Goal: Task Accomplishment & Management: Manage account settings

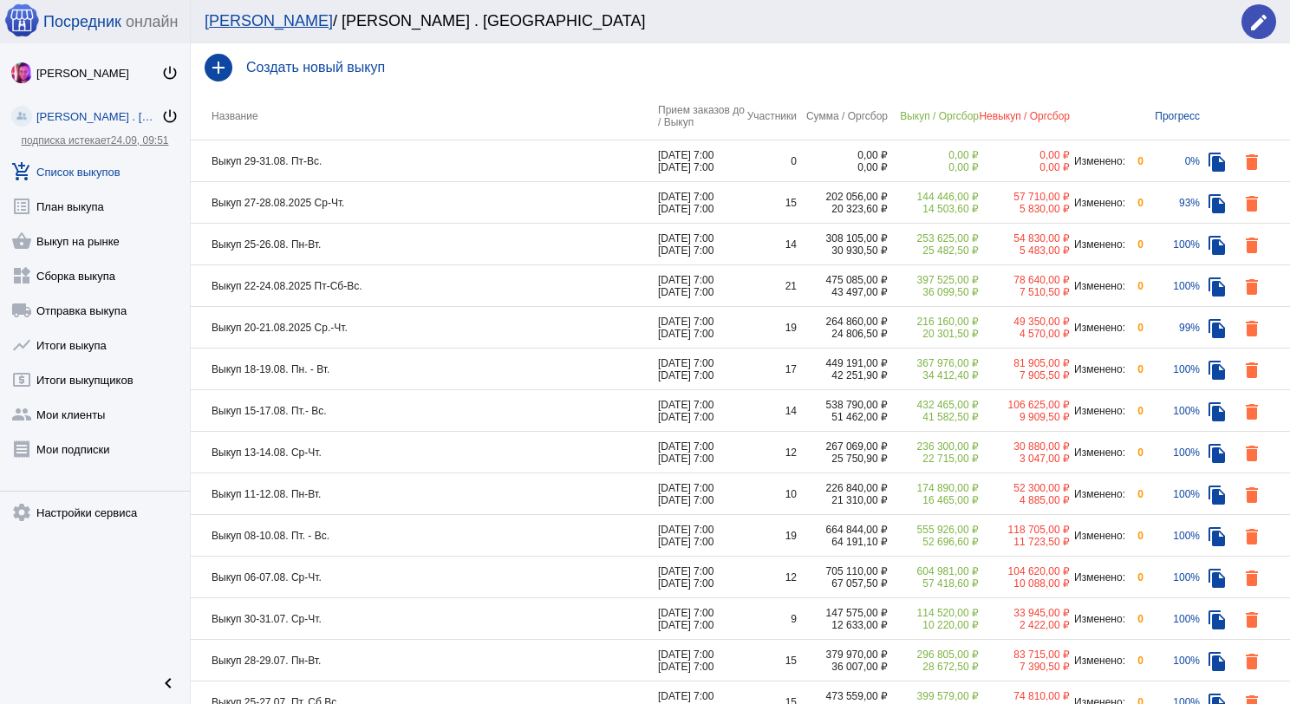
click at [389, 212] on td "Выкуп 27-28.08.2025 Ср-Чт." at bounding box center [424, 203] width 467 height 42
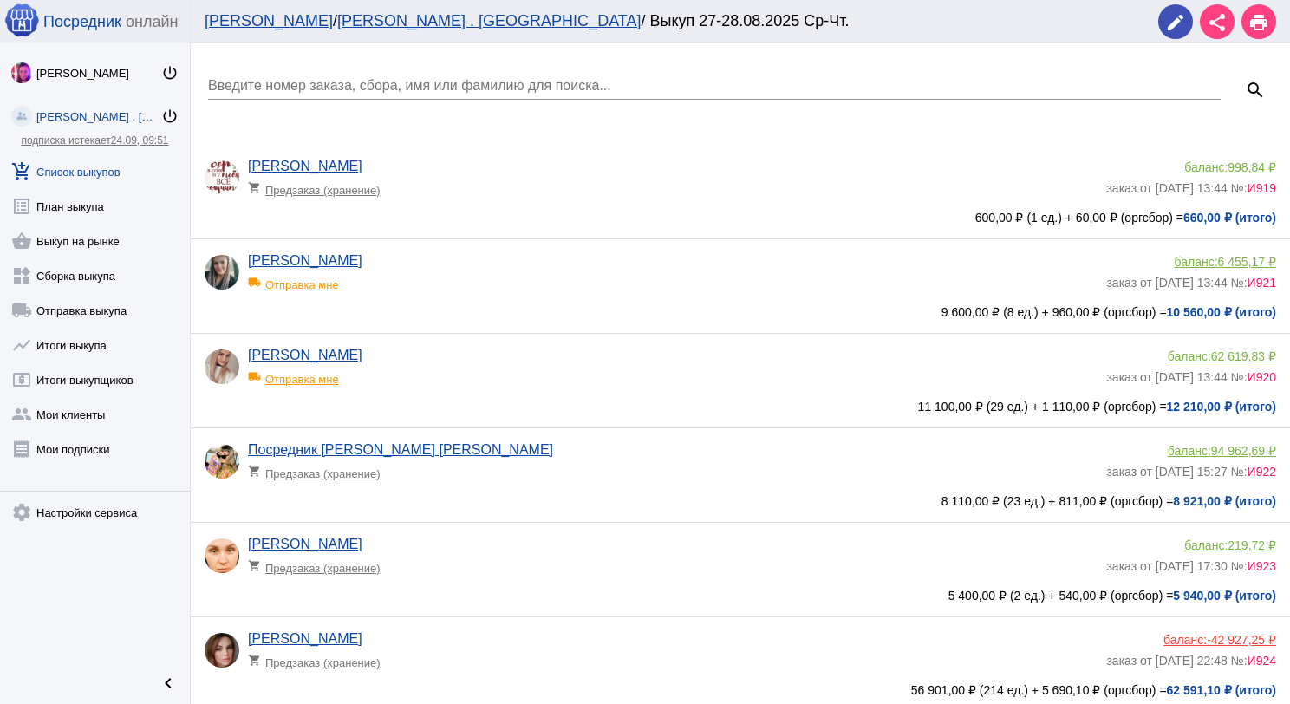
click at [393, 80] on input "Введите номер заказа, сбора, имя или фамилию для поиска..." at bounding box center [714, 86] width 1013 height 16
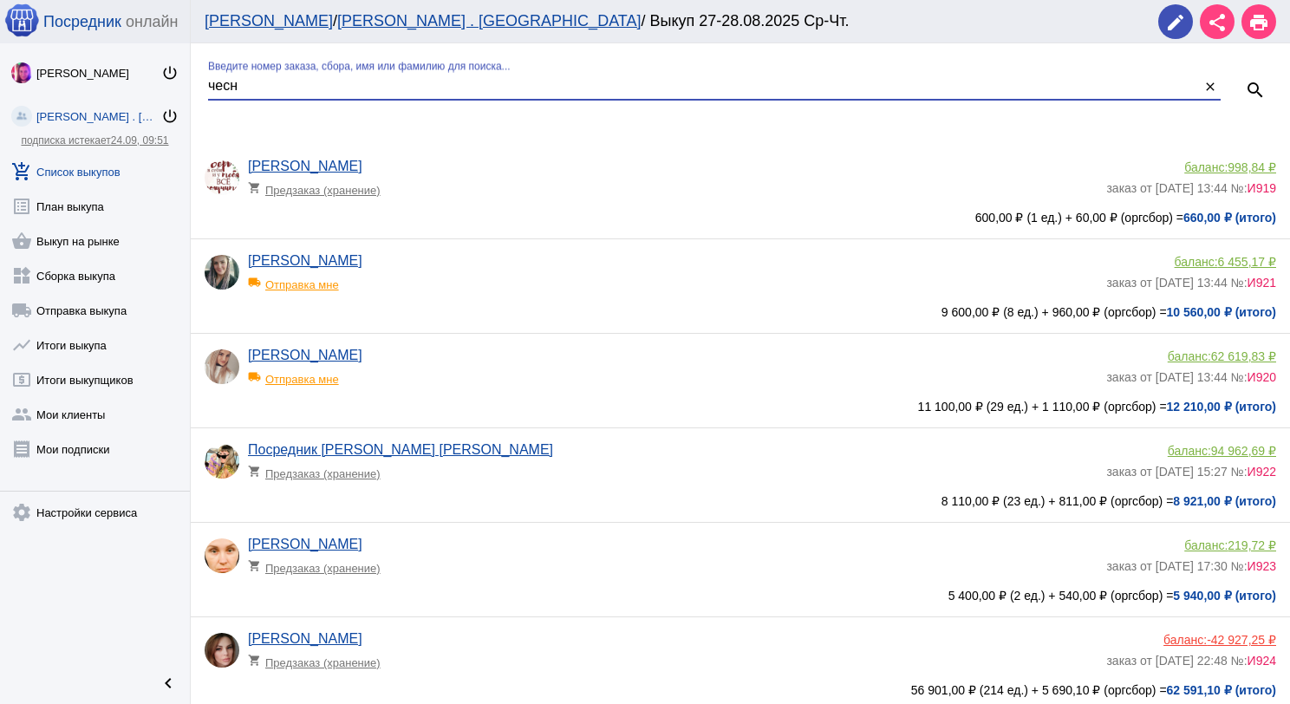
type input "чесн"
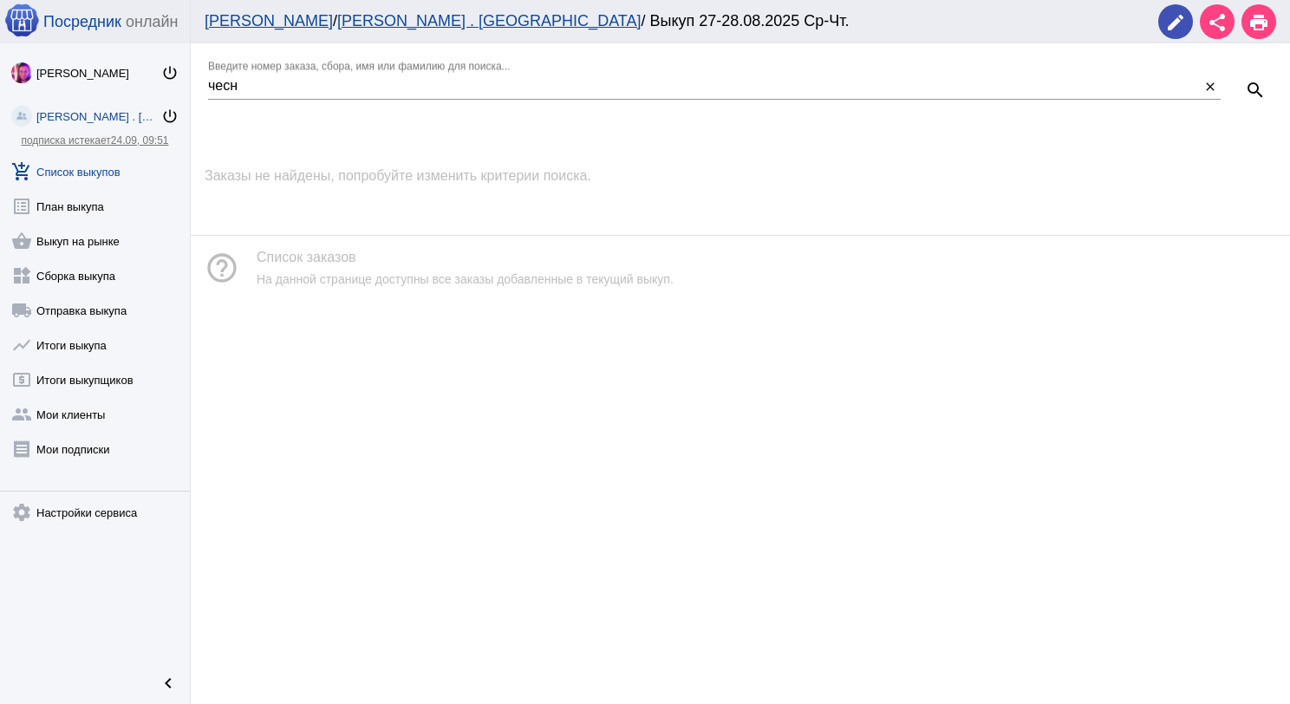
click at [57, 161] on link "add_shopping_cart Список выкупов" at bounding box center [95, 168] width 190 height 35
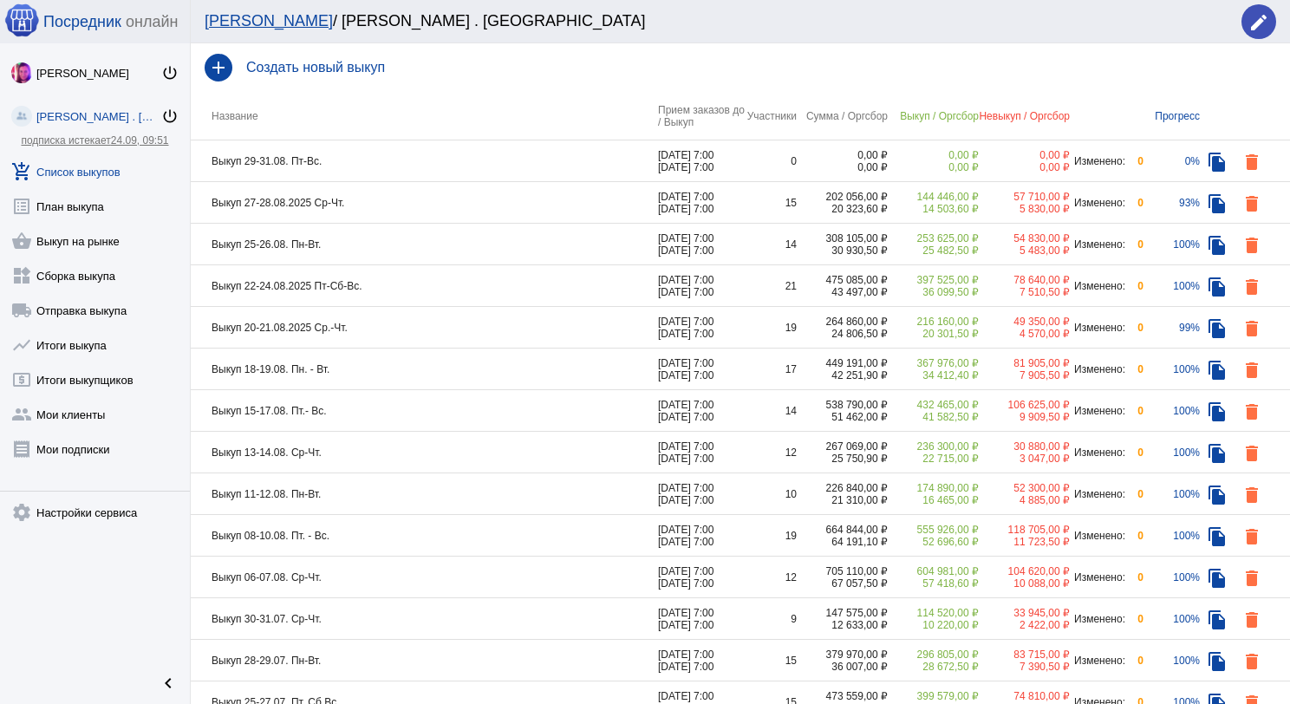
click at [454, 243] on td "Выкуп 25-26.08. Пн-Вт." at bounding box center [424, 245] width 467 height 42
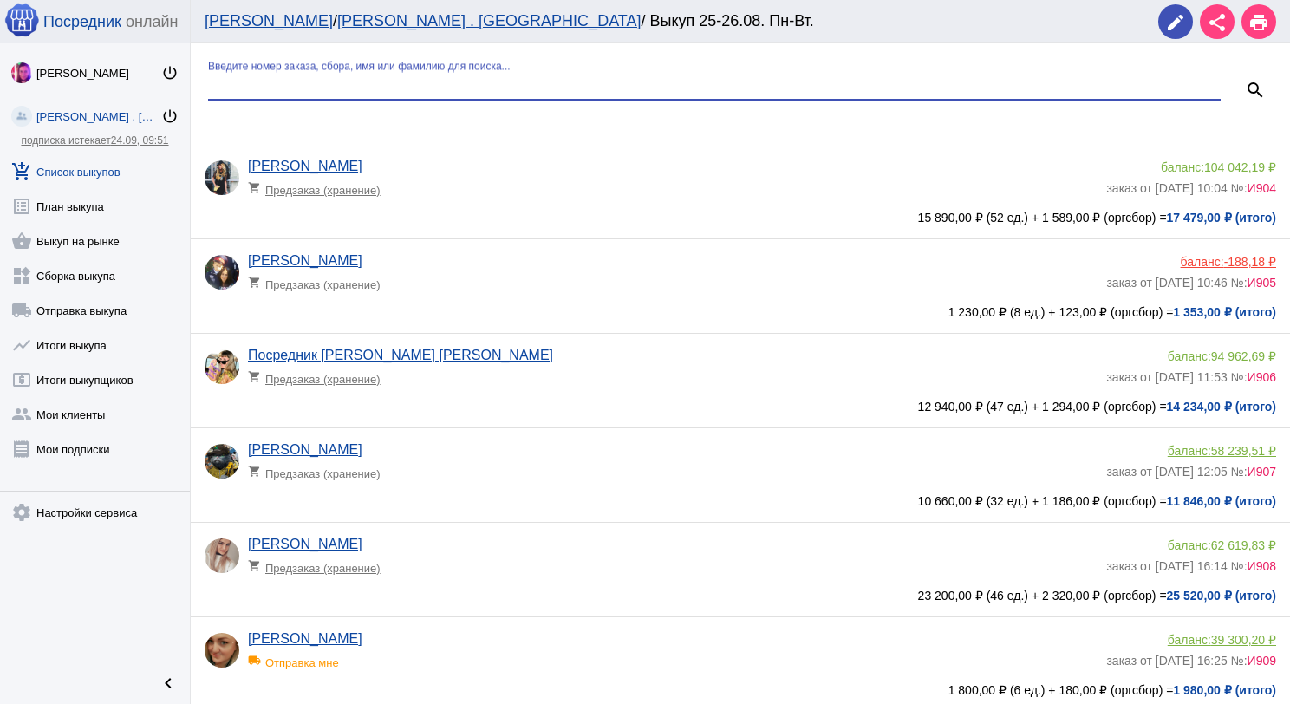
click at [413, 88] on input "Введите номер заказа, сбора, имя или фамилию для поиска..." at bounding box center [714, 86] width 1013 height 16
type input "чес"
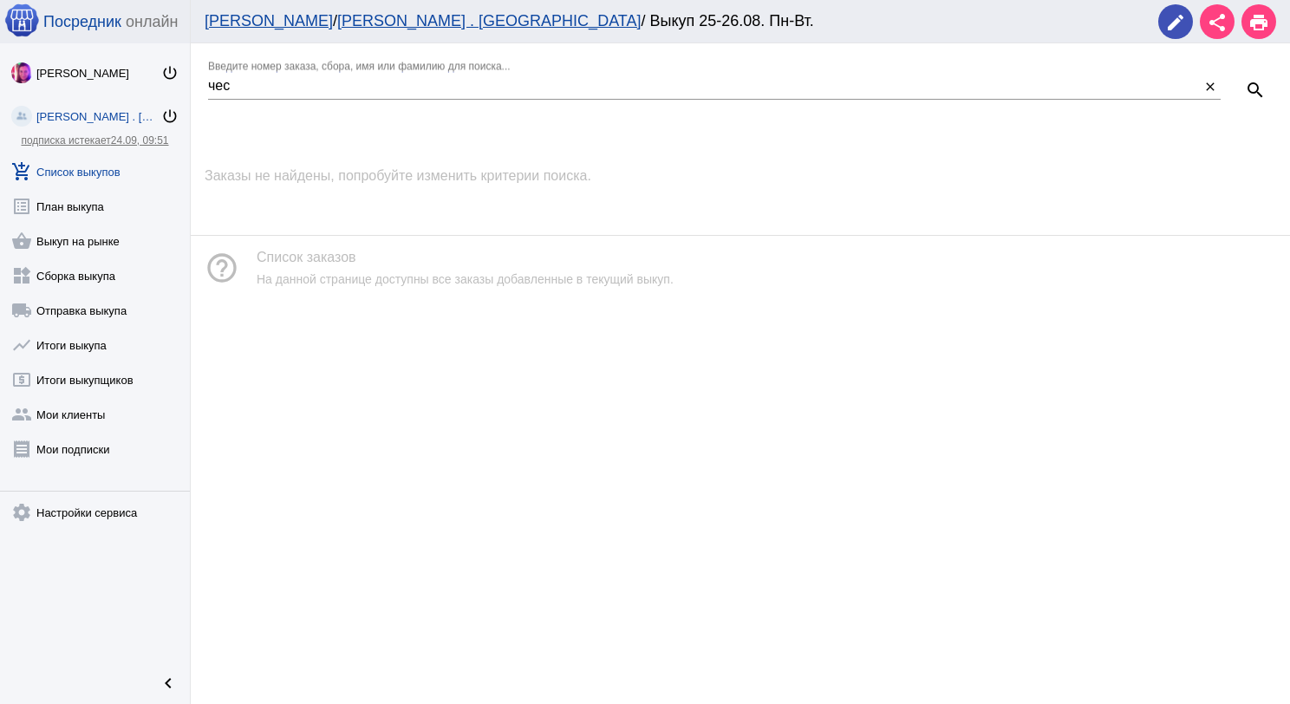
click at [101, 177] on link "add_shopping_cart Список выкупов" at bounding box center [95, 168] width 190 height 35
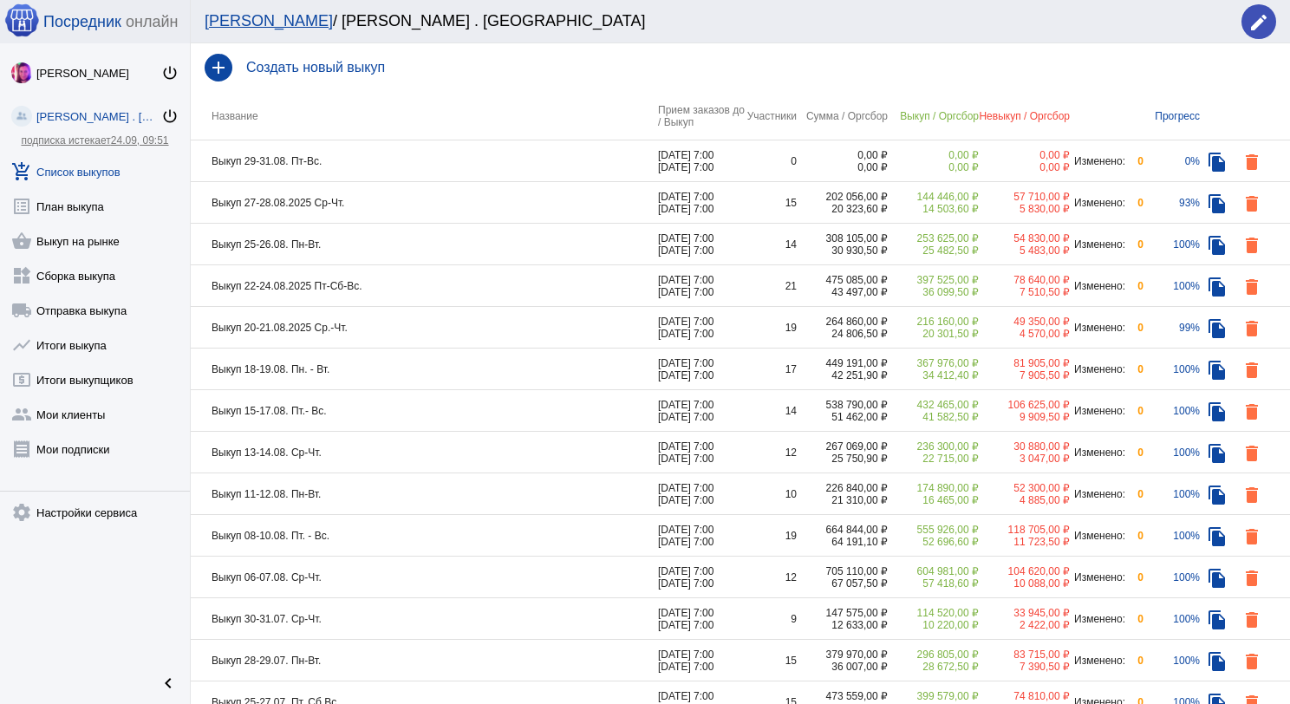
click at [407, 288] on td "Выкуп 22-24.08.2025 Пт-Сб-Вс." at bounding box center [424, 286] width 467 height 42
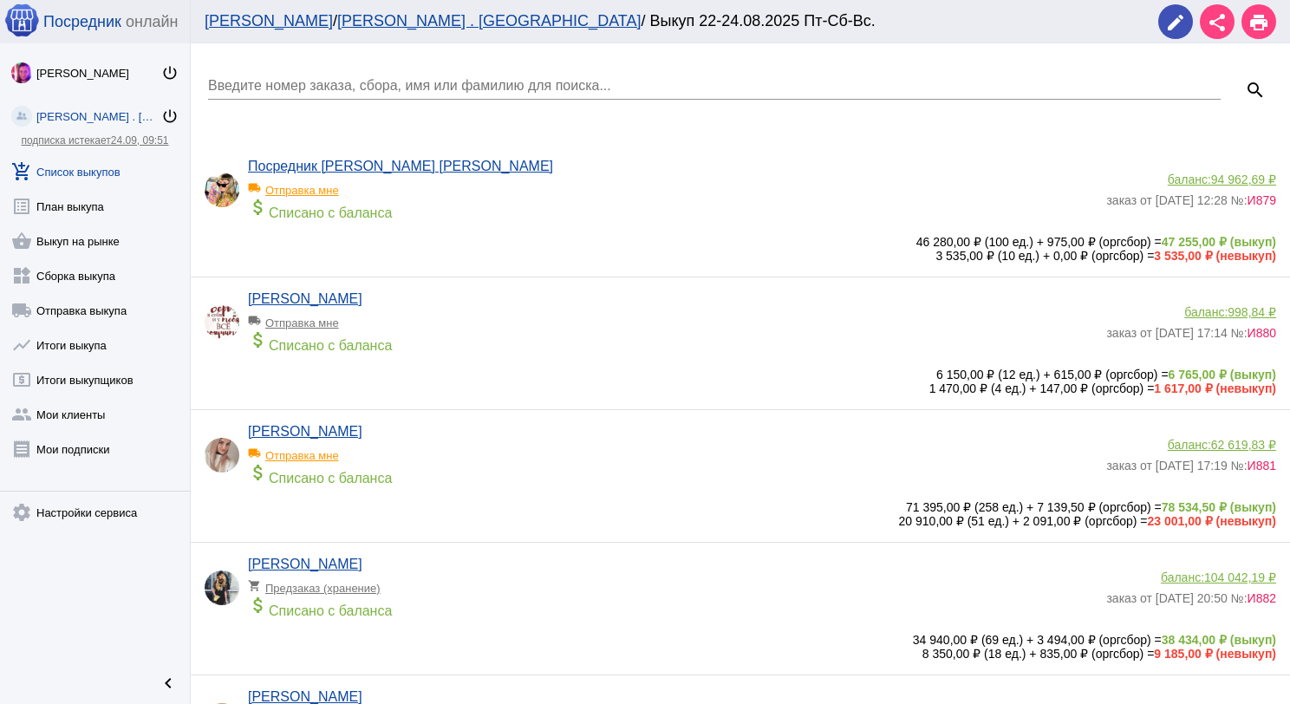
click at [349, 82] on input "Введите номер заказа, сбора, имя или фамилию для поиска..." at bounding box center [714, 86] width 1013 height 16
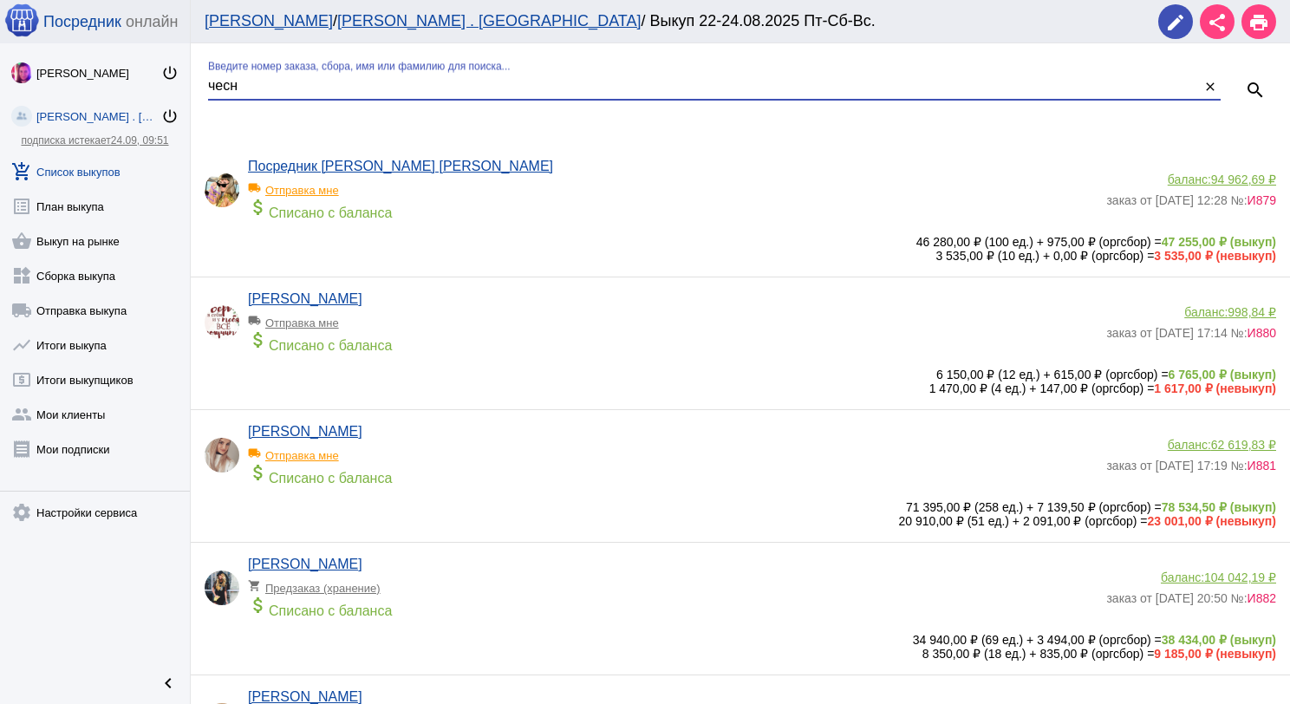
type input "чесн"
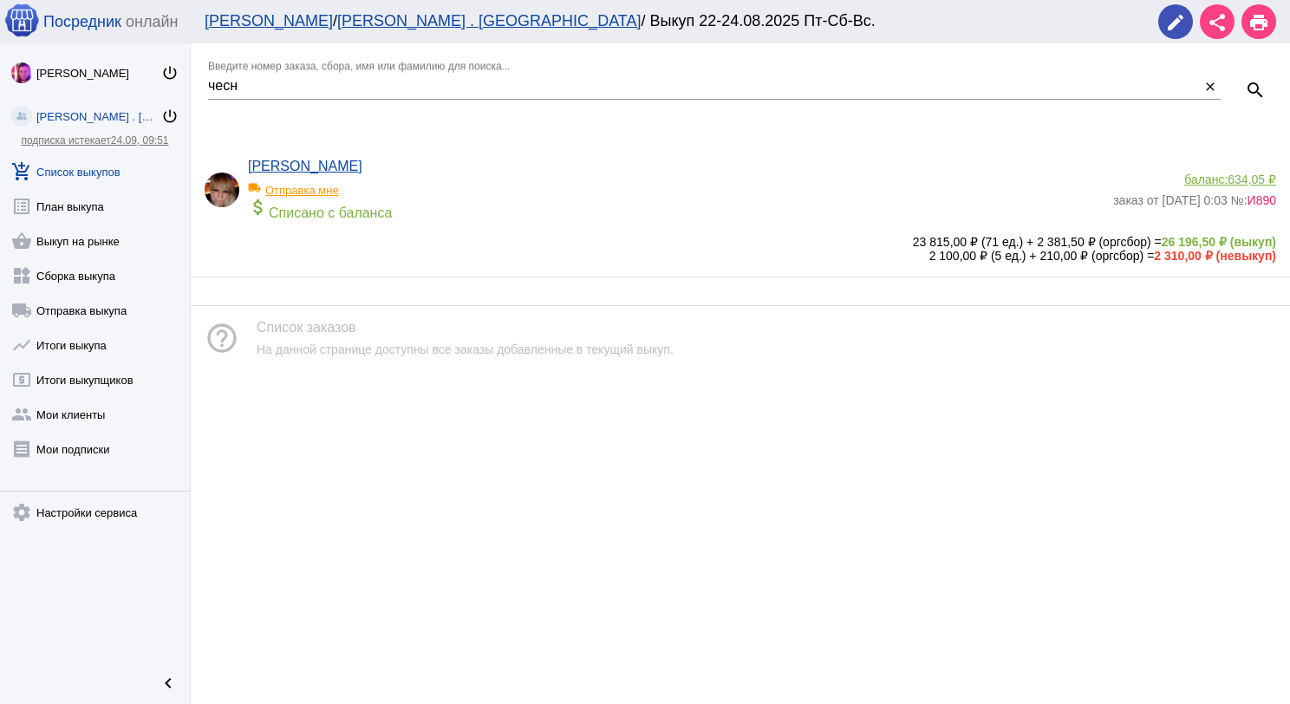
click at [331, 184] on div "local_shipping Отправка мне" at bounding box center [319, 185] width 143 height 23
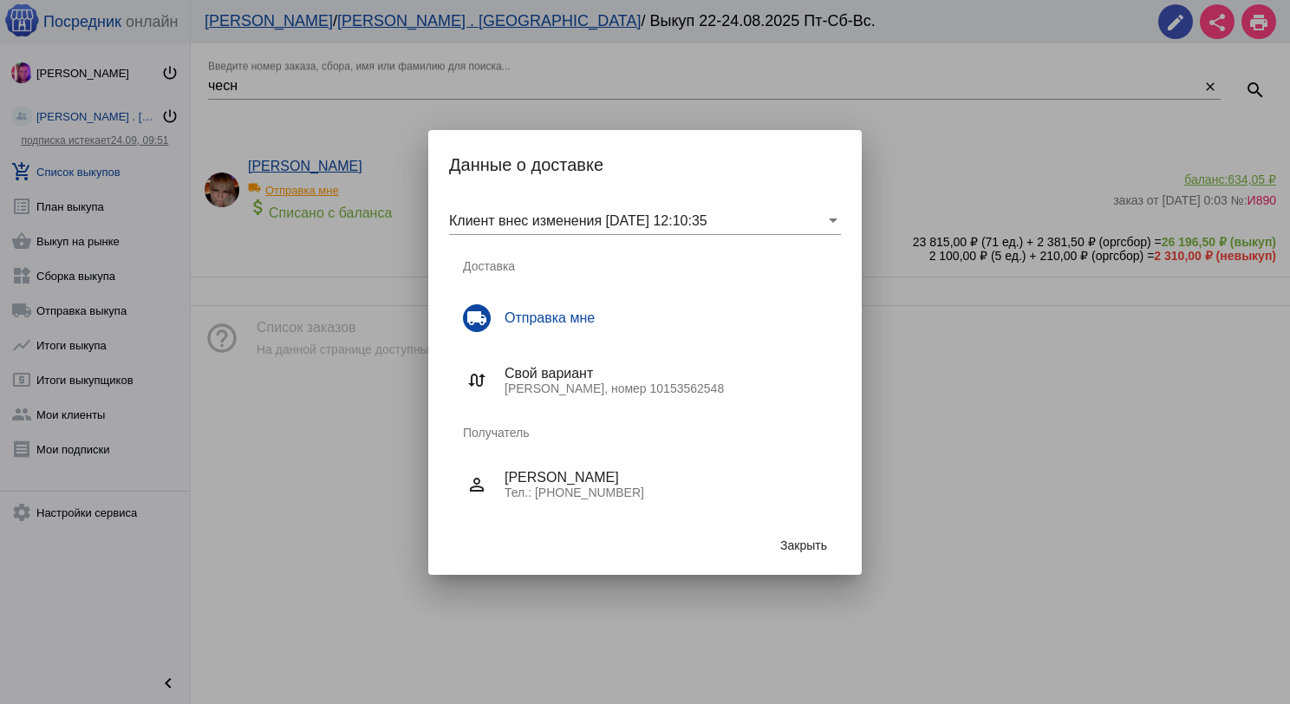
click at [812, 525] on div "Закрыть" at bounding box center [645, 545] width 392 height 59
click at [794, 549] on span "Закрыть" at bounding box center [804, 546] width 47 height 14
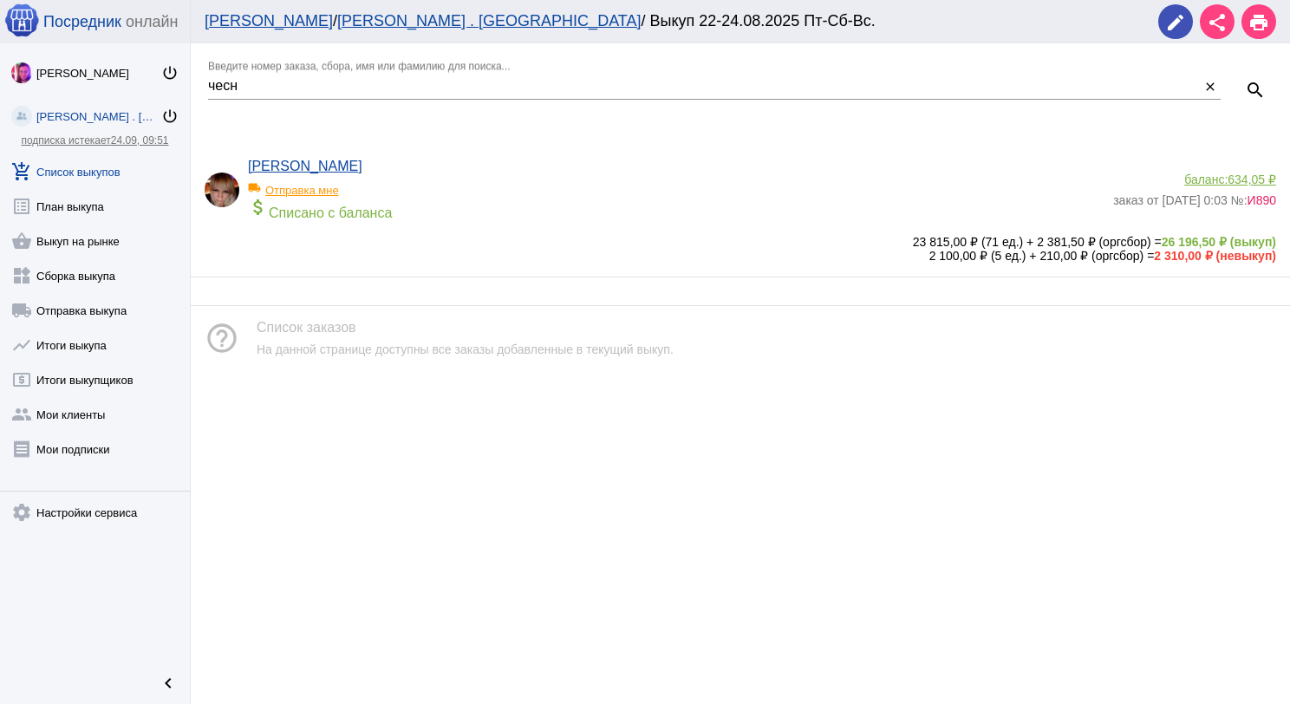
click at [99, 167] on link "add_shopping_cart Список выкупов" at bounding box center [95, 168] width 190 height 35
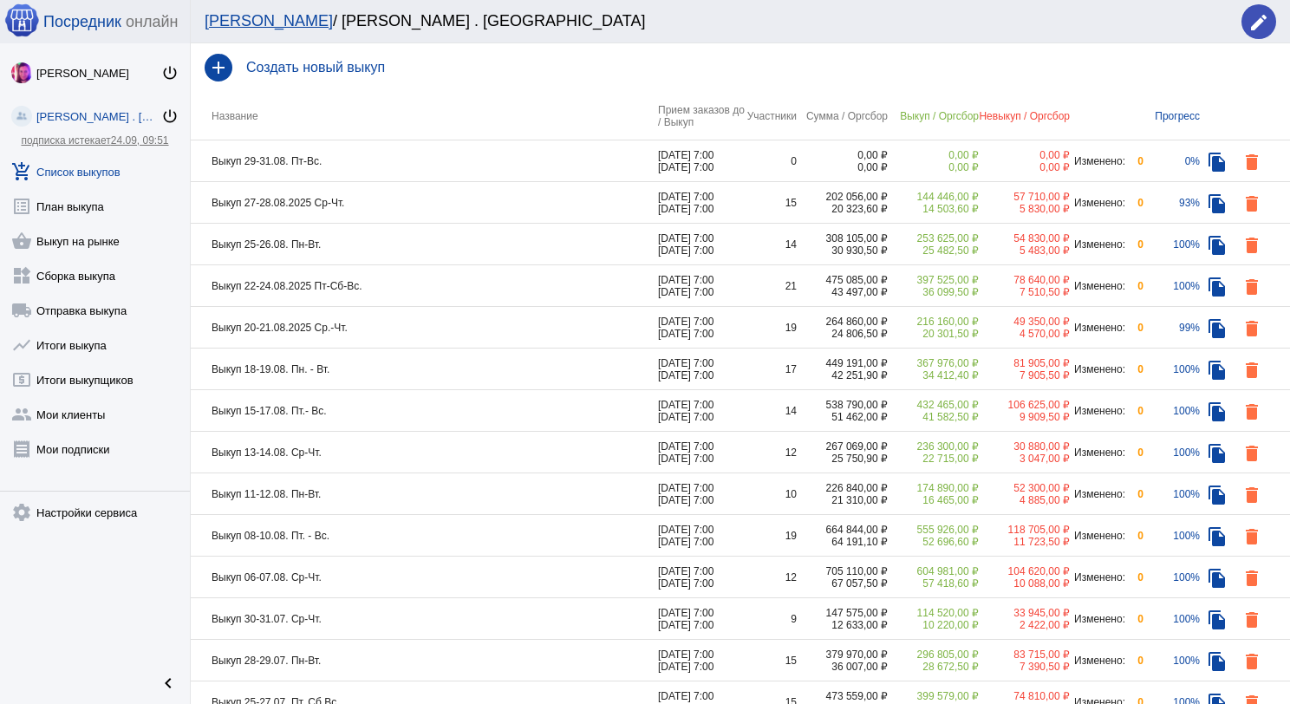
click at [409, 153] on td "Выкуп 29-31.08. Пт-Вс." at bounding box center [424, 161] width 467 height 42
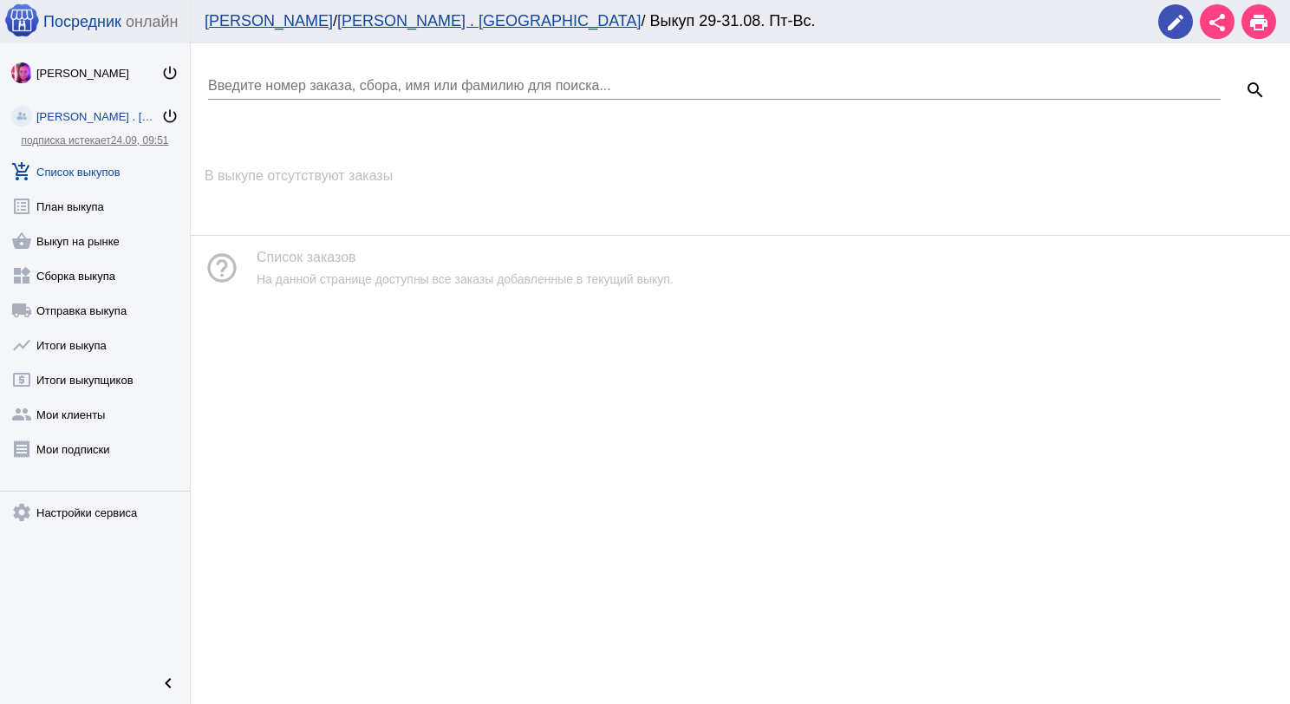
click at [108, 170] on link "add_shopping_cart Список выкупов" at bounding box center [95, 168] width 190 height 35
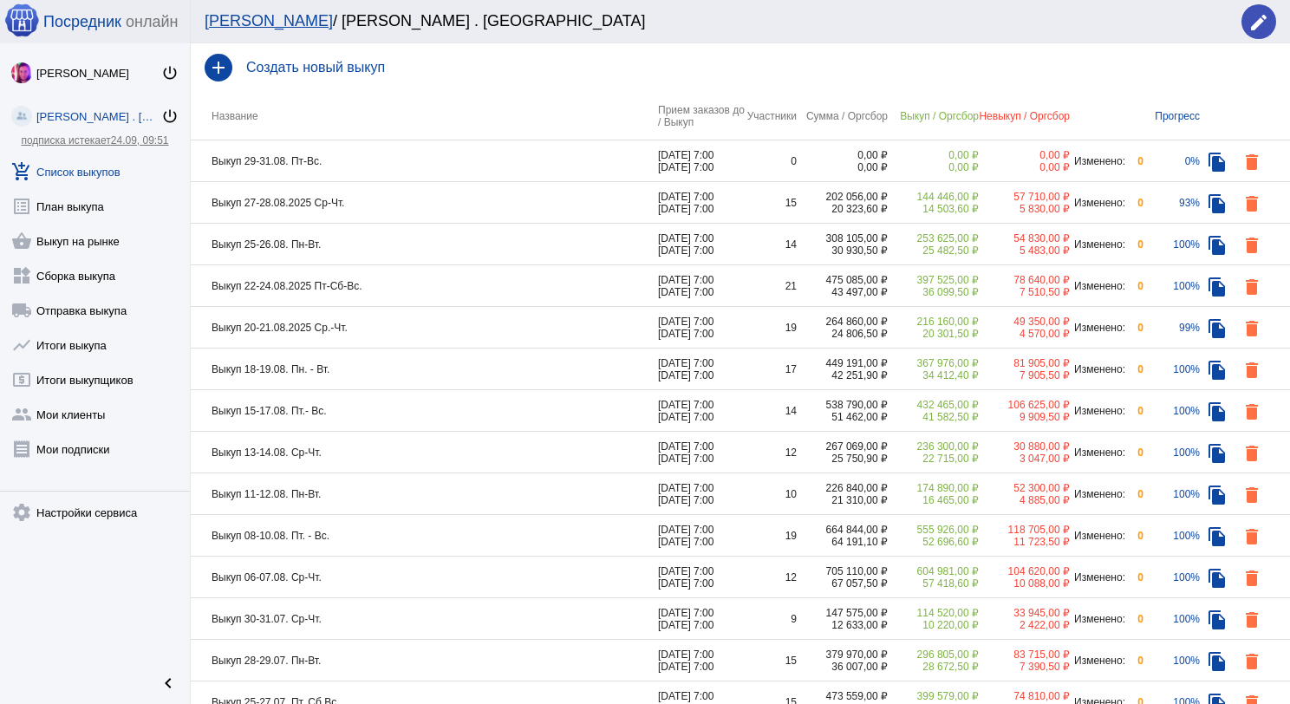
click at [465, 205] on td "Выкуп 27-28.08.2025 Ср-Чт." at bounding box center [424, 203] width 467 height 42
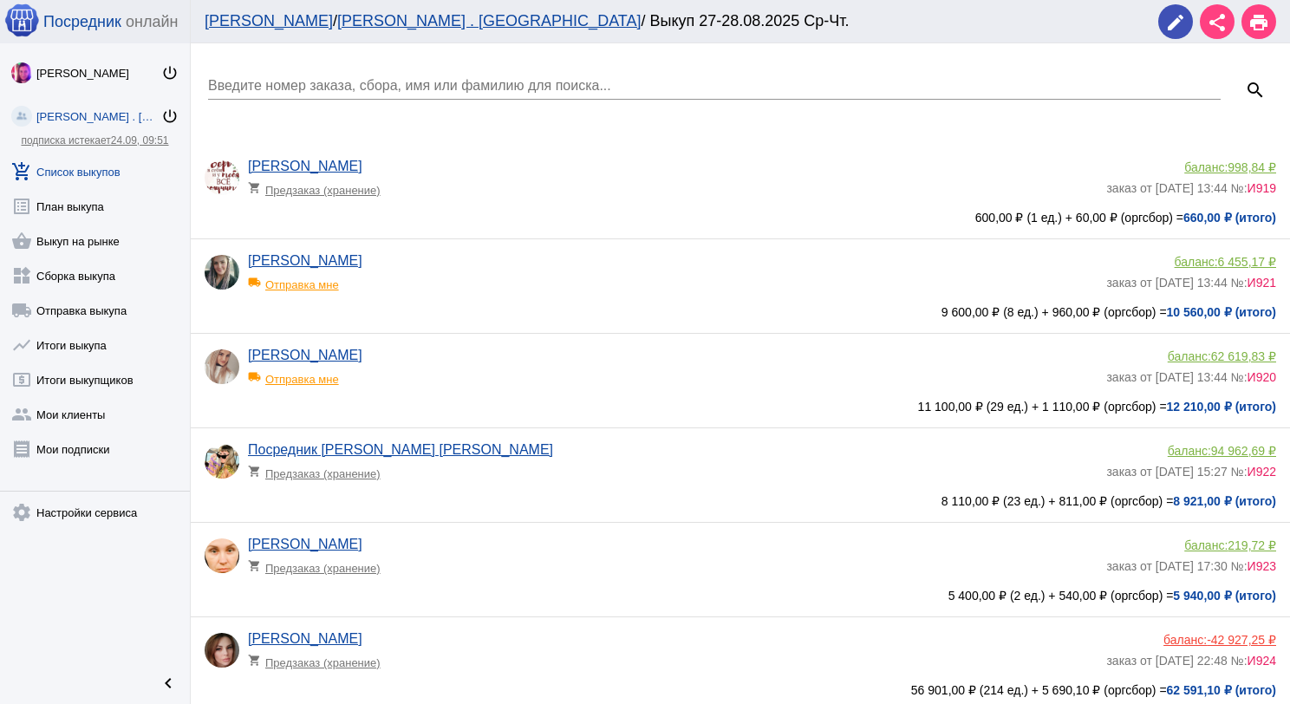
click at [485, 73] on div "Введите номер заказа, сбора, имя или фамилию для поиска..." at bounding box center [714, 80] width 1013 height 39
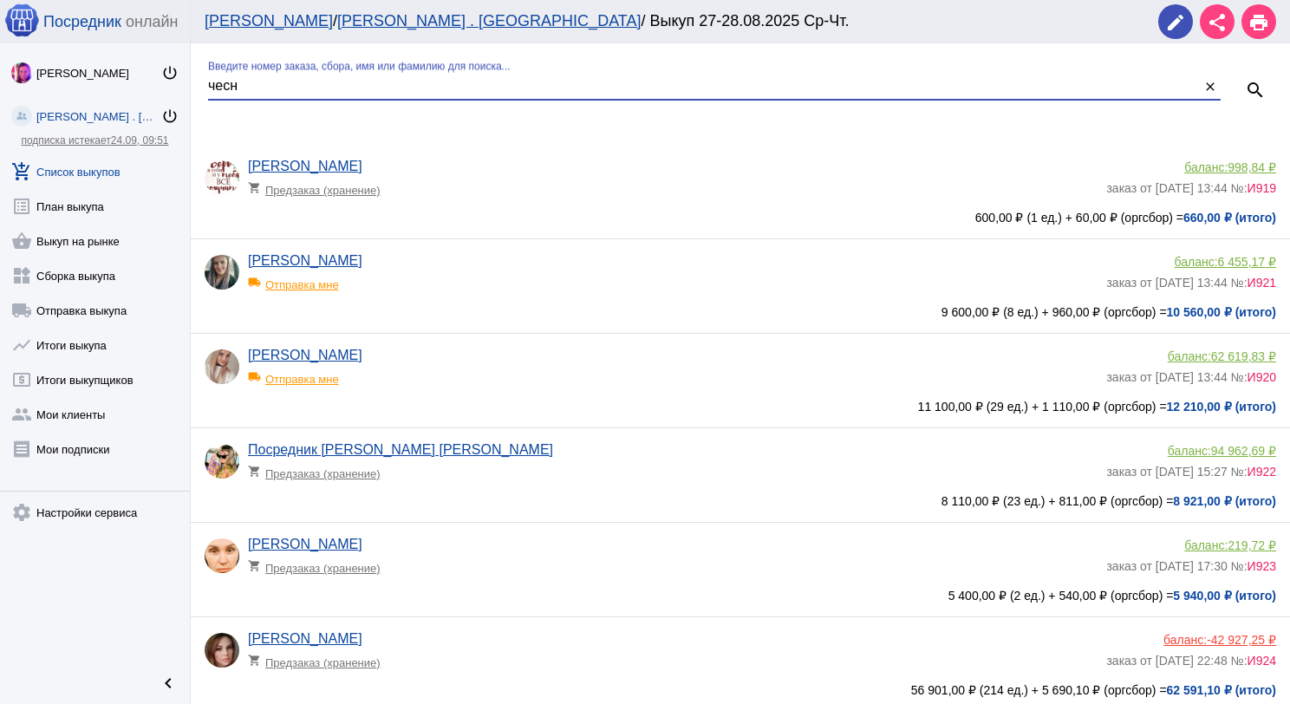
type input "чесн"
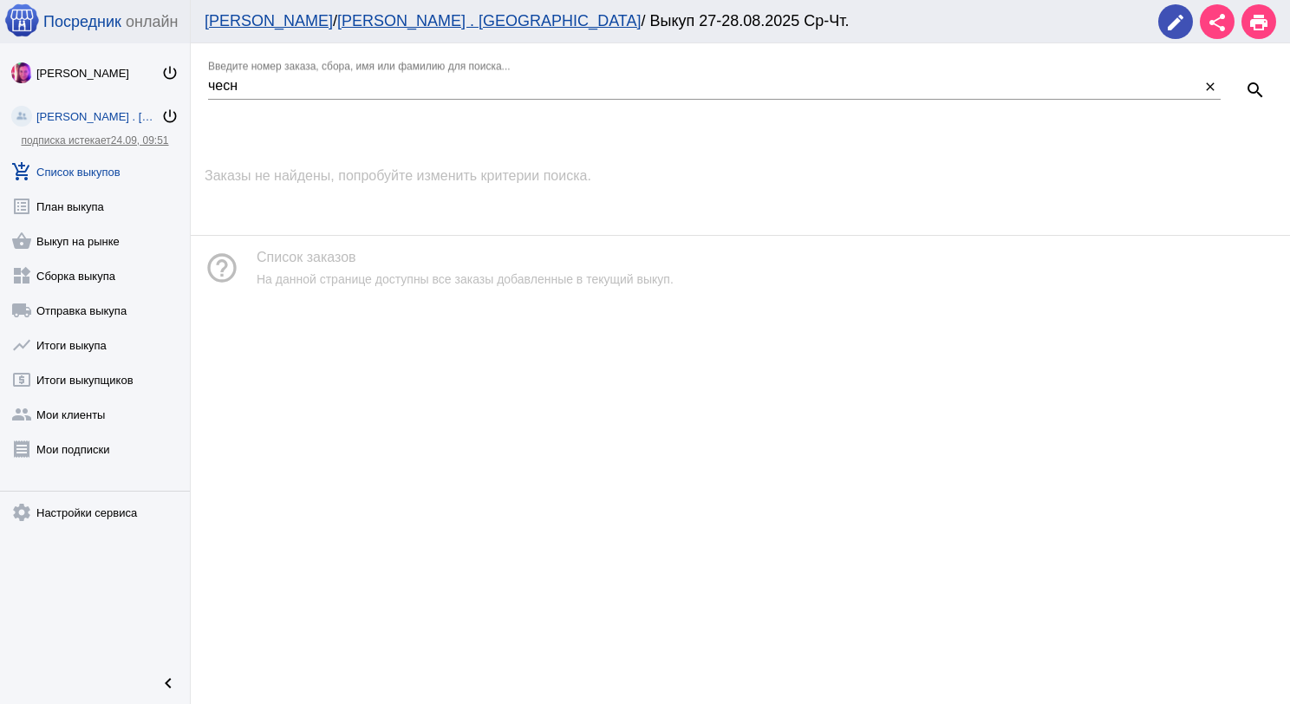
click at [83, 168] on link "add_shopping_cart Список выкупов" at bounding box center [95, 168] width 190 height 35
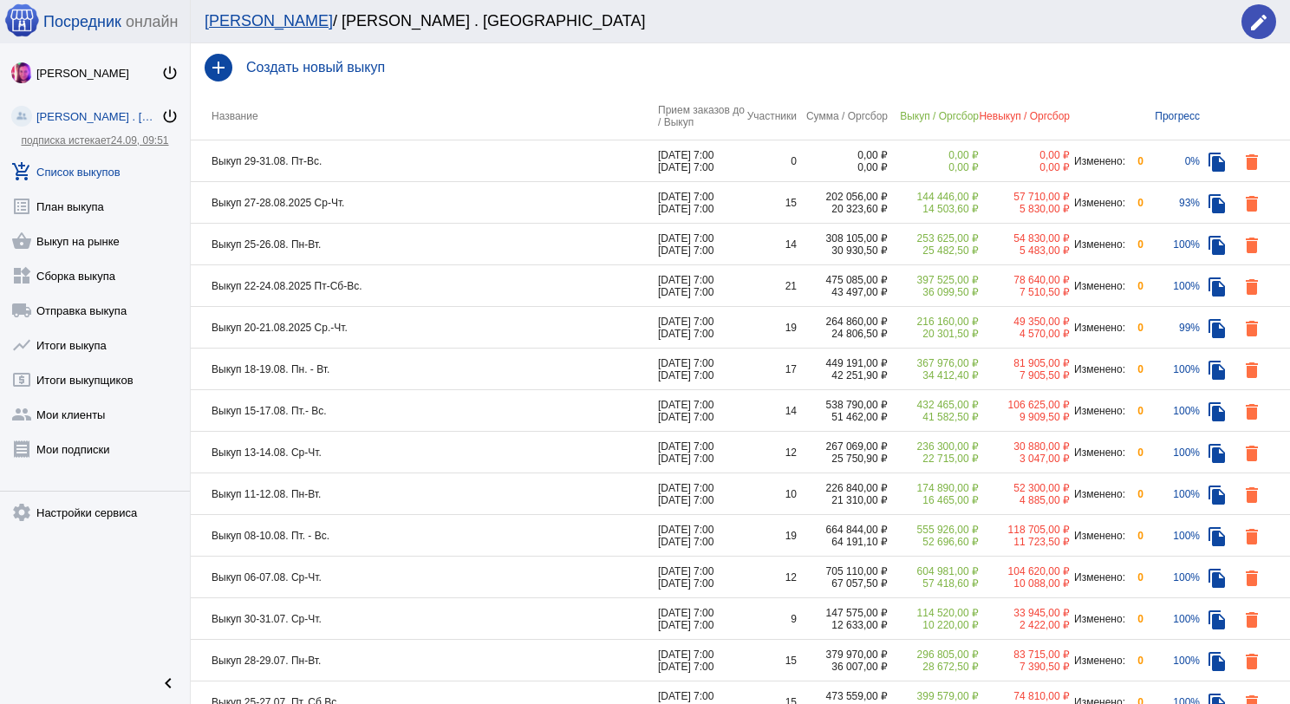
click at [376, 292] on td "Выкуп 22-24.08.2025 Пт-Сб-Вс." at bounding box center [424, 286] width 467 height 42
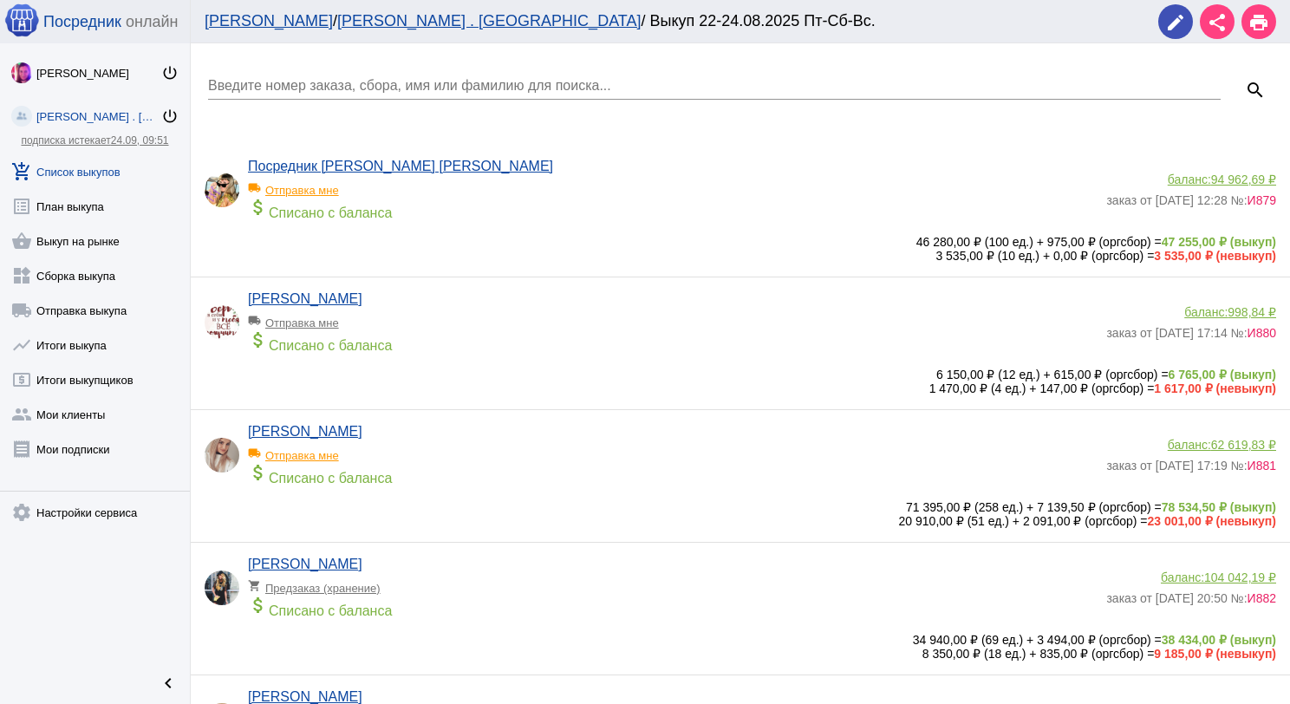
click at [340, 79] on input "Введите номер заказа, сбора, имя или фамилию для поиска..." at bounding box center [714, 86] width 1013 height 16
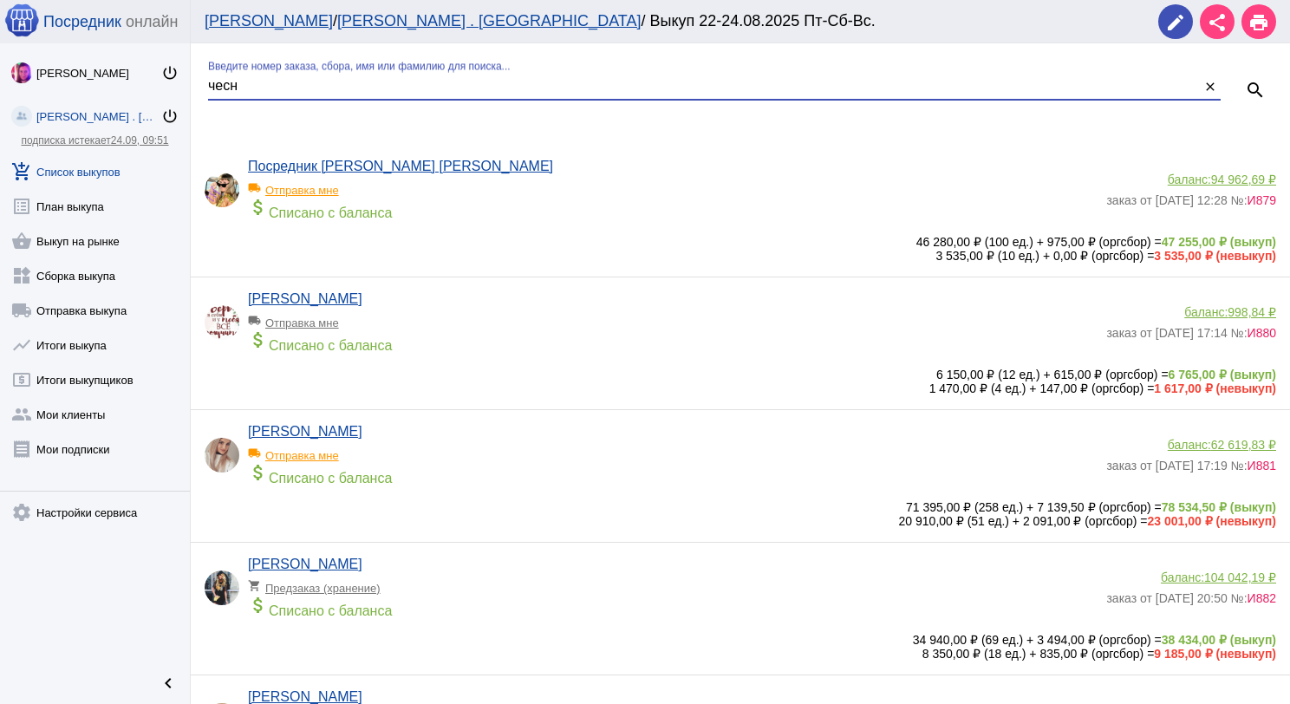
type input "чесн"
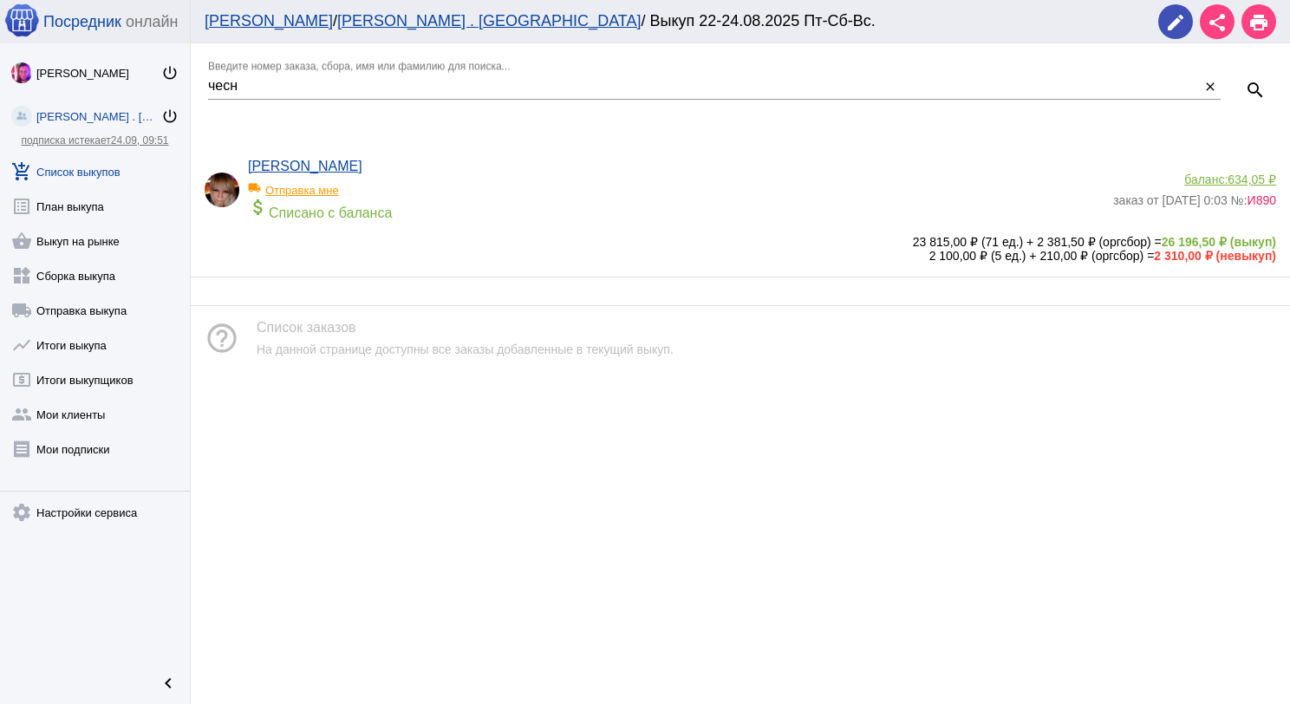
click at [1235, 178] on span "634,05 ₽" at bounding box center [1252, 180] width 49 height 14
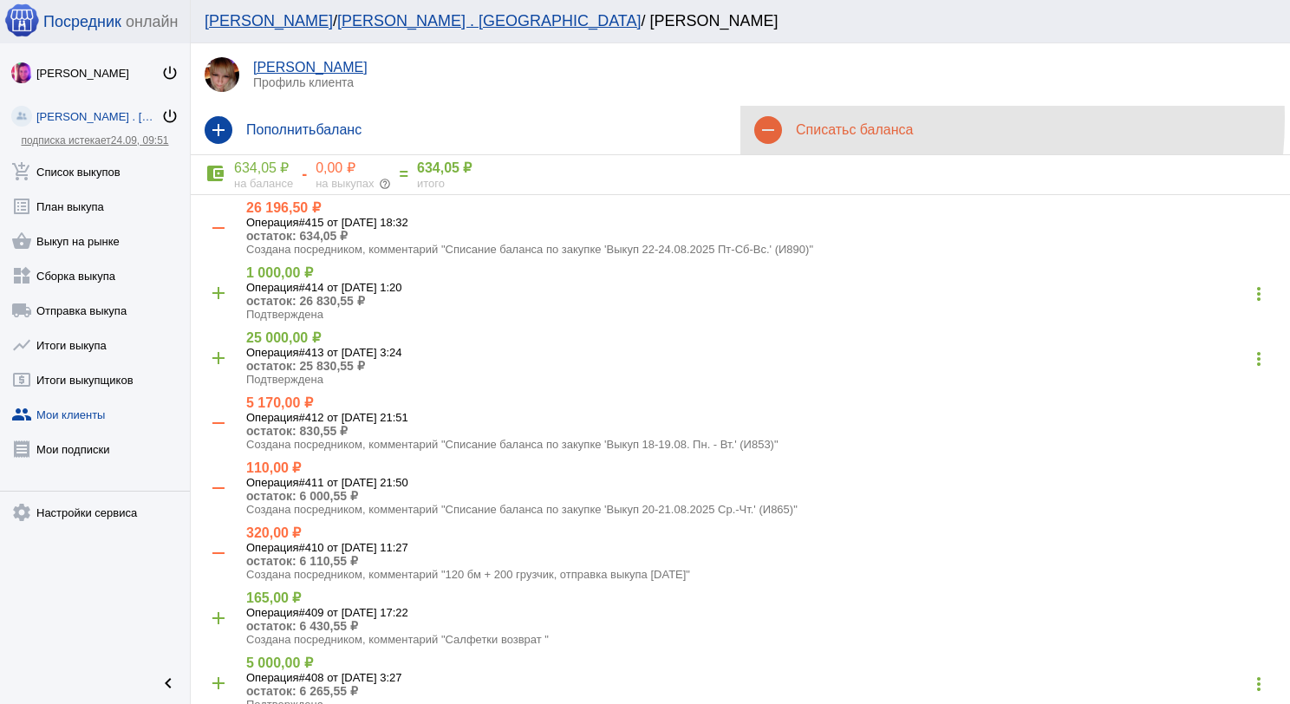
click at [893, 119] on div "remove Списать с баланса" at bounding box center [1016, 130] width 550 height 49
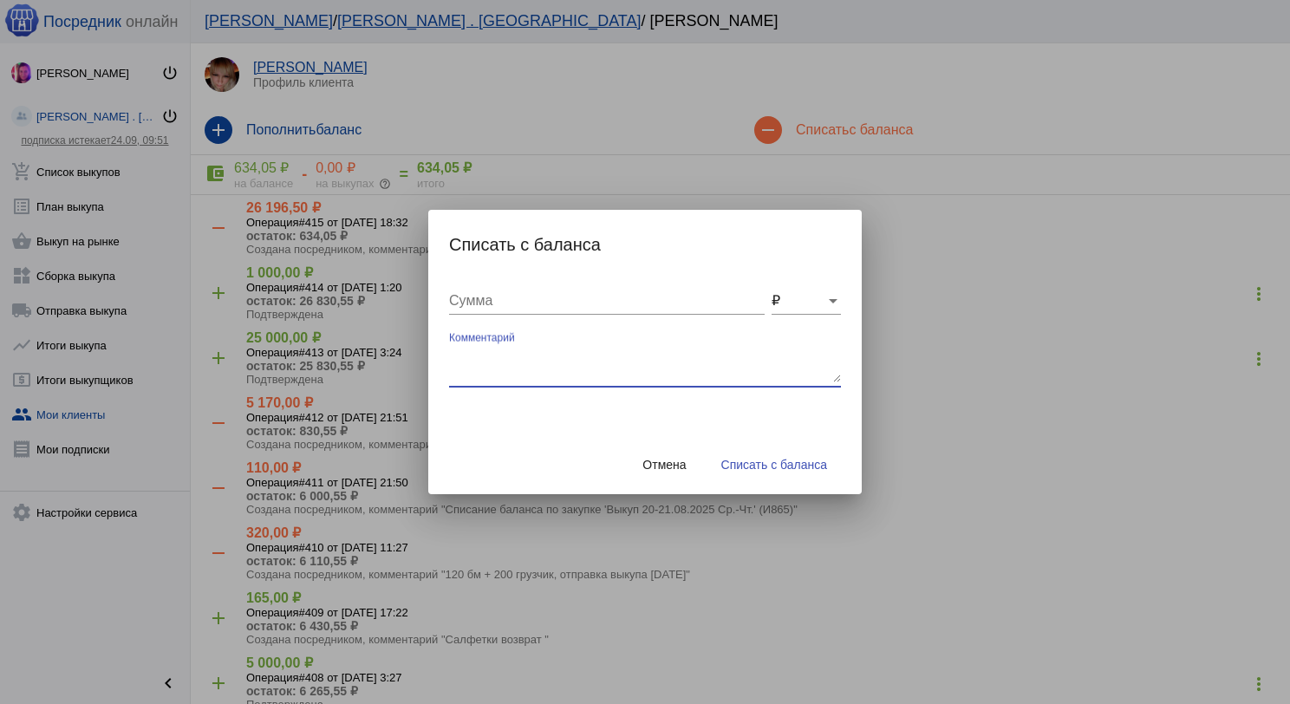
click at [465, 354] on textarea "Комментарий" at bounding box center [645, 365] width 392 height 35
type textarea "200 ТК + 120 бм + 50 грузчик, отправка выкупа [DATE]"
click at [482, 293] on input "Сумма" at bounding box center [607, 301] width 316 height 16
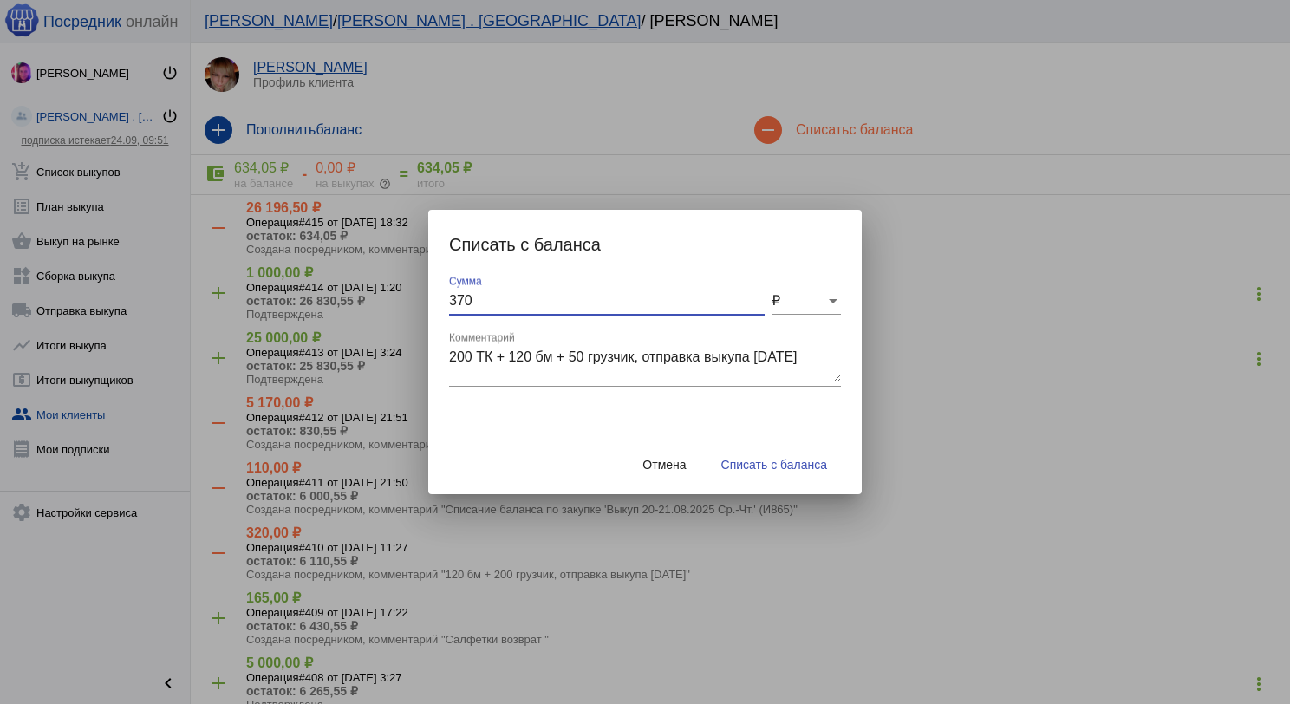
type input "370"
click at [787, 456] on button "Списать с баланса" at bounding box center [775, 464] width 134 height 31
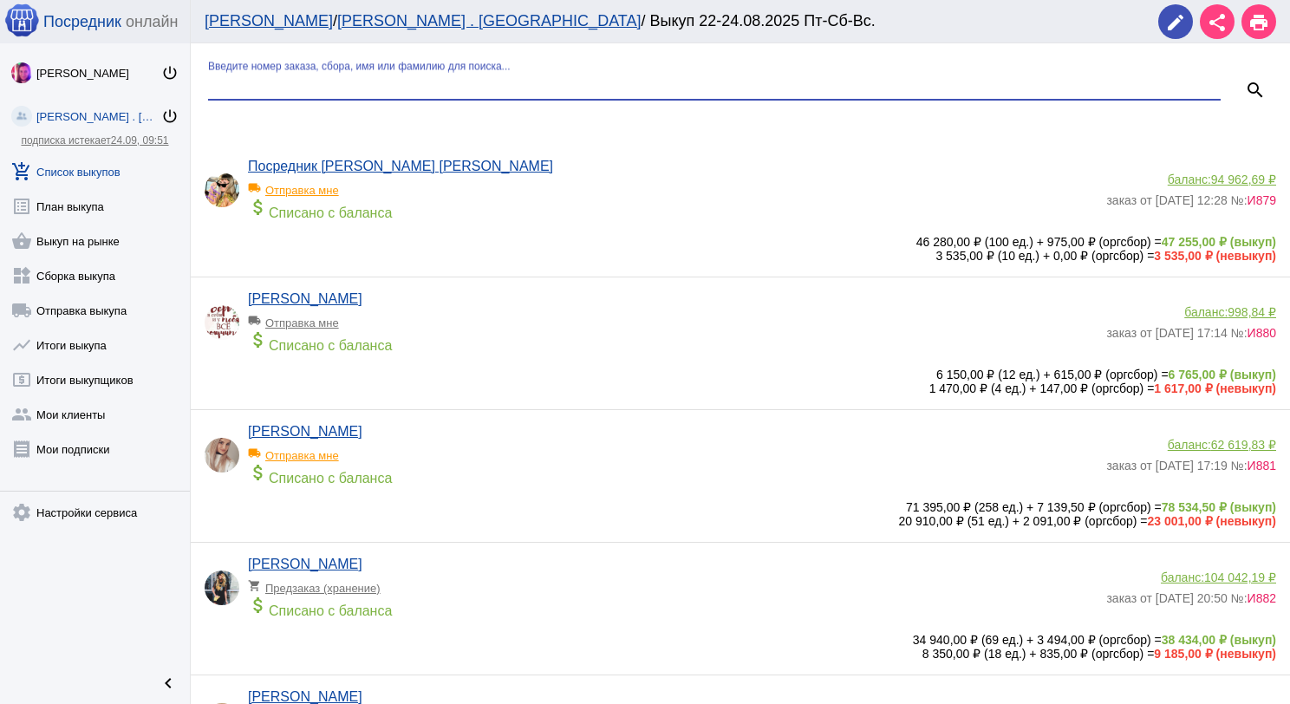
click at [264, 82] on input "Введите номер заказа, сбора, имя или фамилию для поиска..." at bounding box center [714, 86] width 1013 height 16
type input "серг"
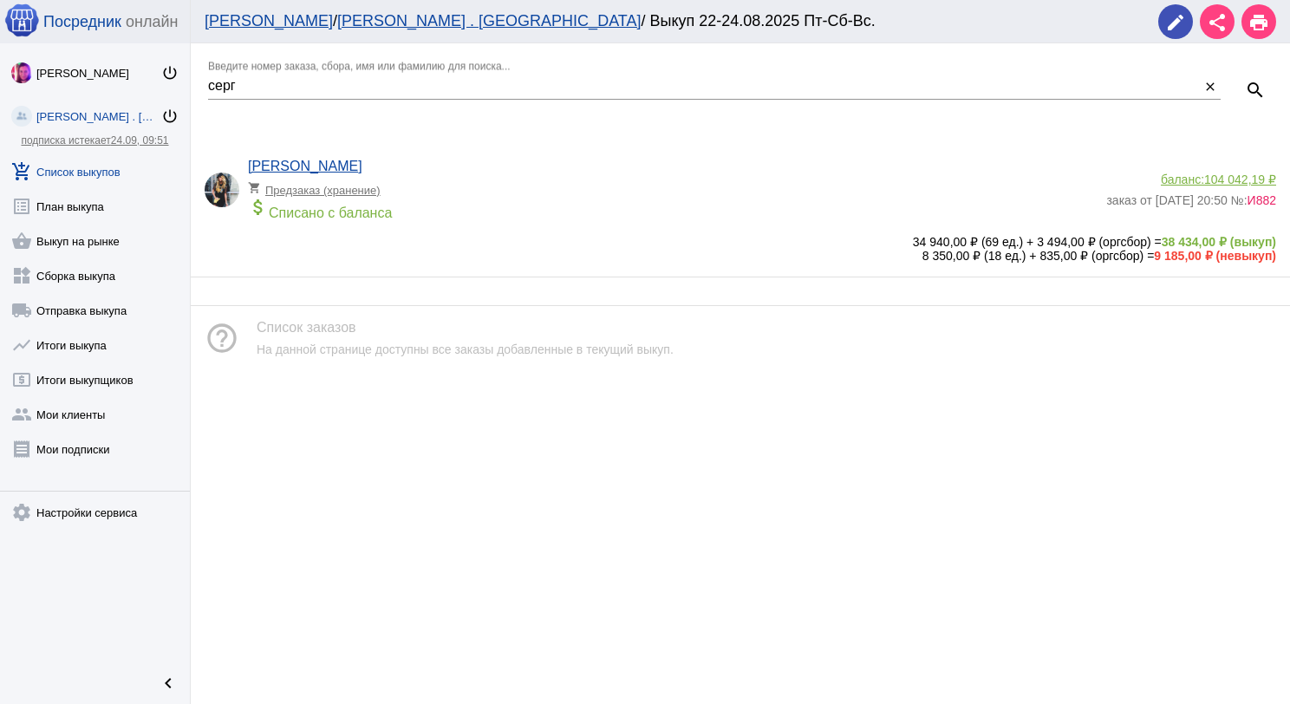
click at [1237, 176] on span "104 042,19 ₽" at bounding box center [1241, 180] width 72 height 14
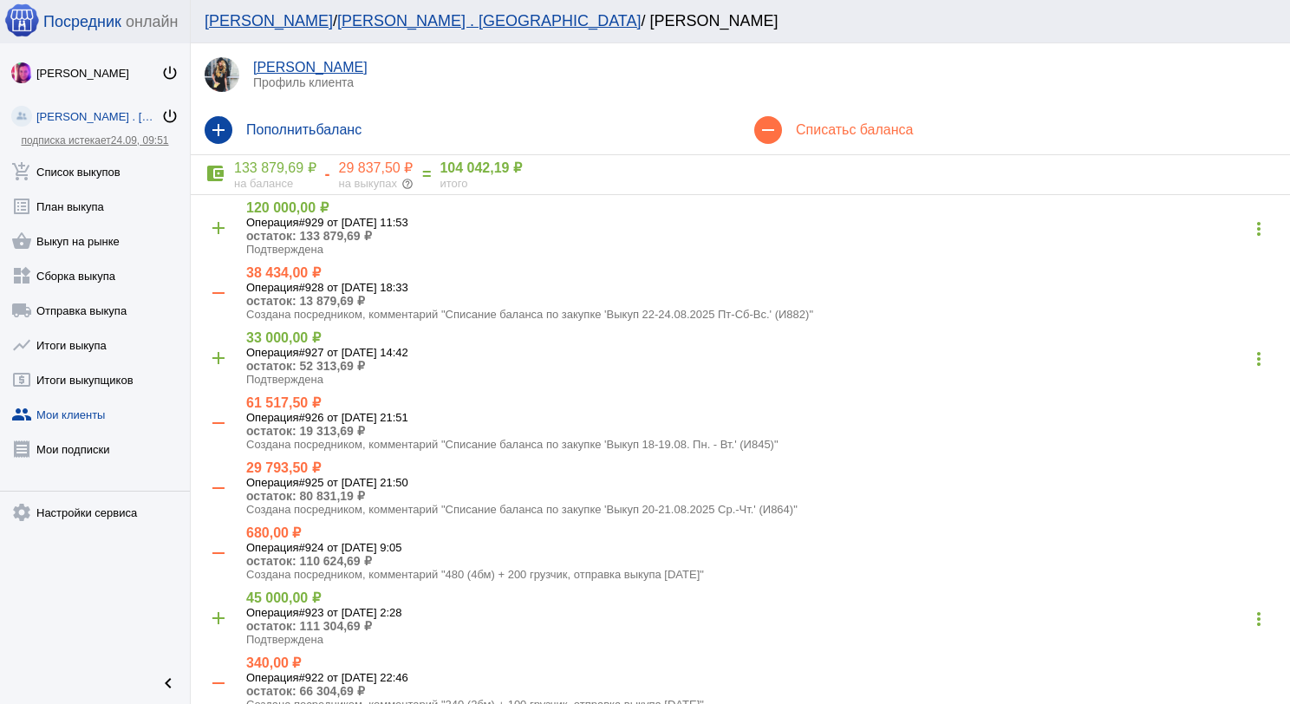
click at [905, 146] on div "remove Списать с баланса" at bounding box center [1016, 130] width 550 height 49
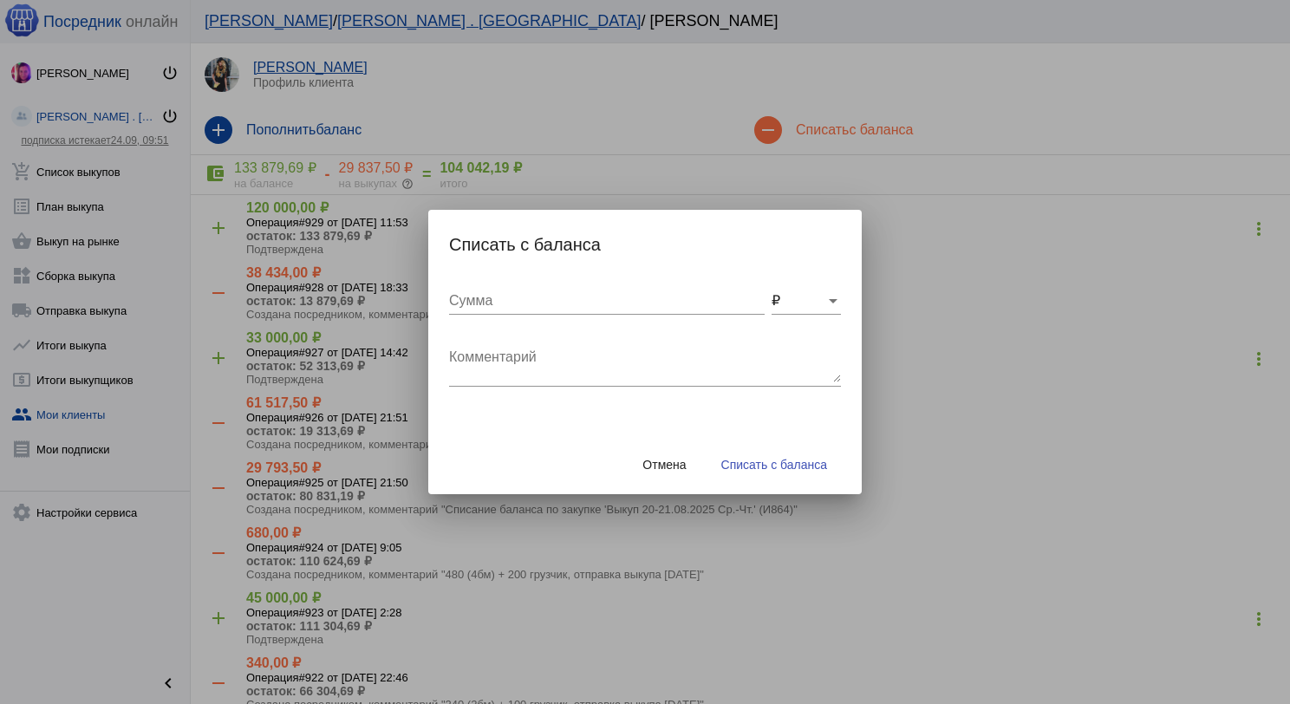
click at [631, 361] on textarea "Комментарий" at bounding box center [645, 365] width 392 height 35
type textarea "240 (2бм) + 100 грузчик, отправка выкупа [DATE]"
click at [635, 304] on input "Сумма" at bounding box center [607, 301] width 316 height 16
type input "340"
click at [805, 460] on span "Списать с баланса" at bounding box center [775, 465] width 106 height 14
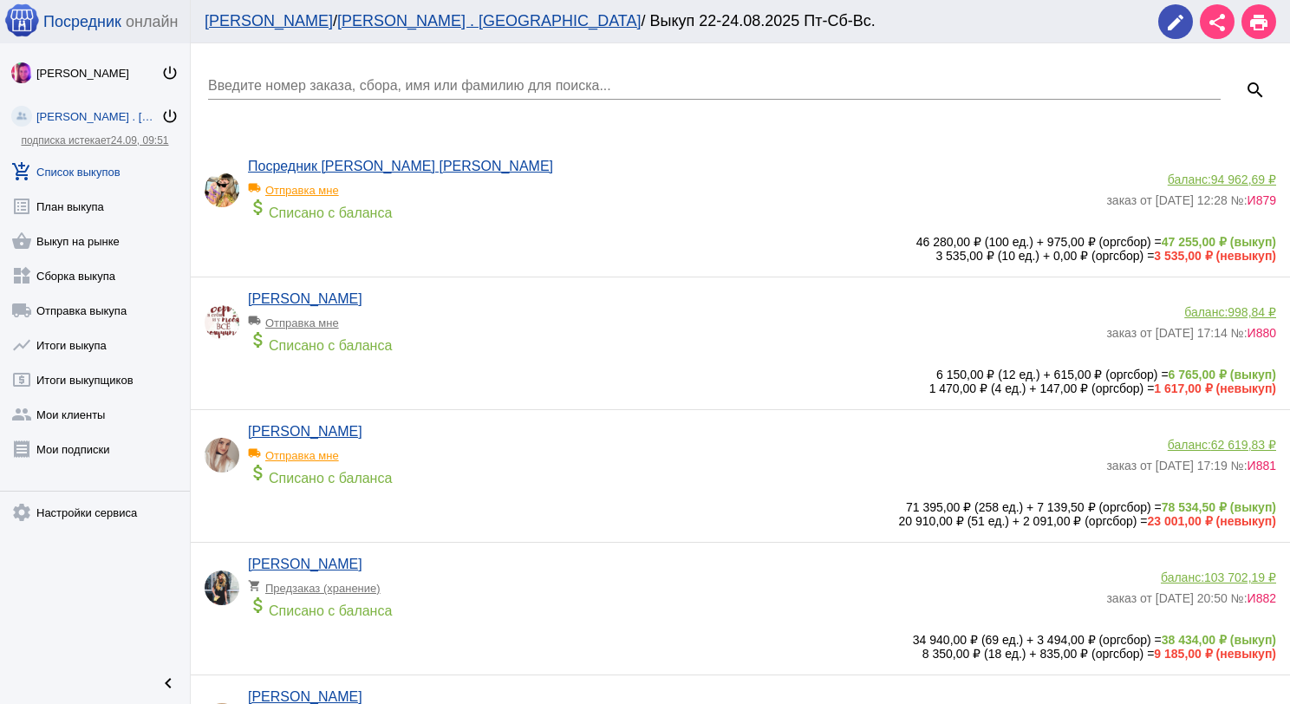
click at [329, 83] on input "Введите номер заказа, сбора, имя или фамилию для поиска..." at bounding box center [714, 86] width 1013 height 16
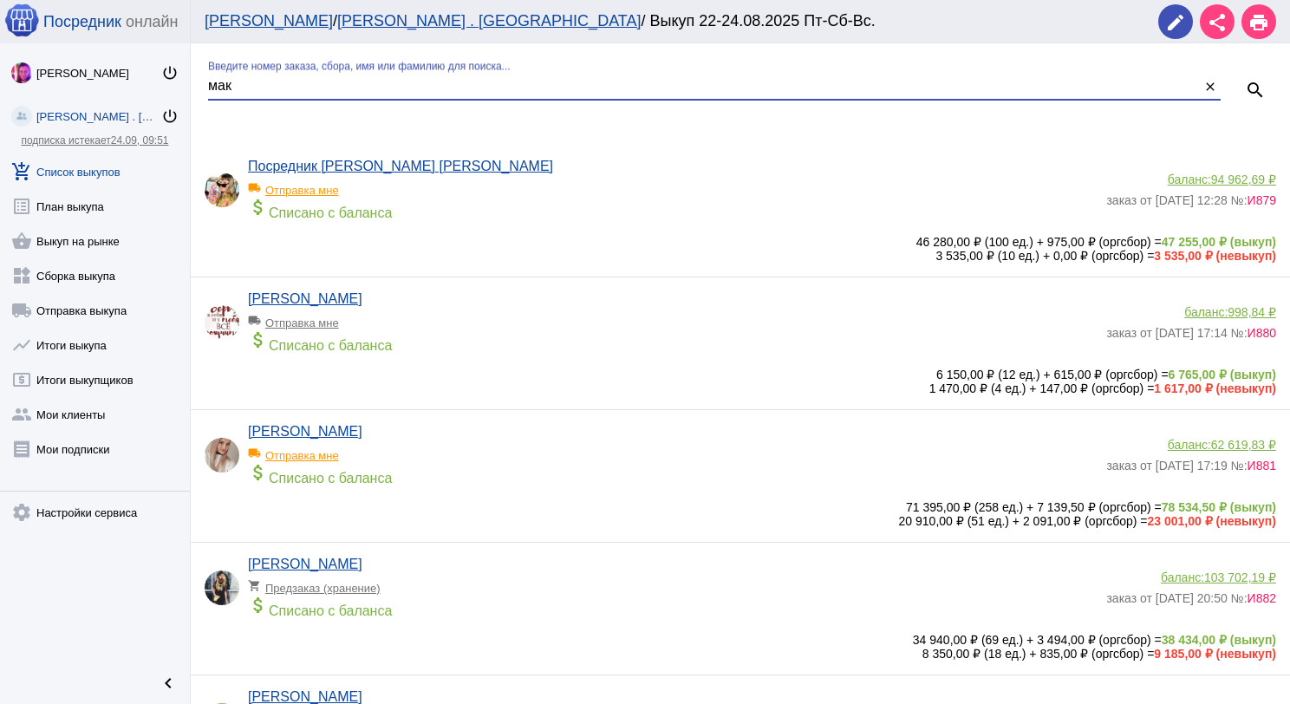
type input "мак"
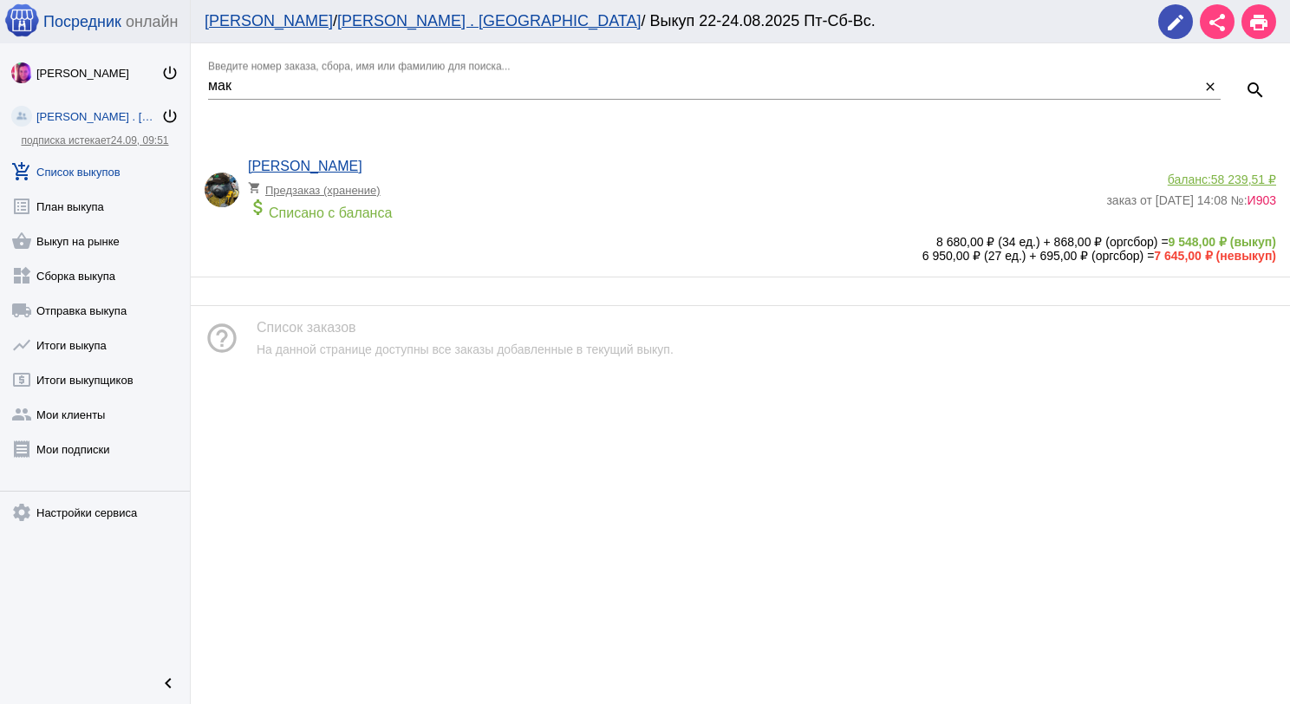
click at [1221, 180] on span "58 239,51 ₽" at bounding box center [1244, 180] width 65 height 14
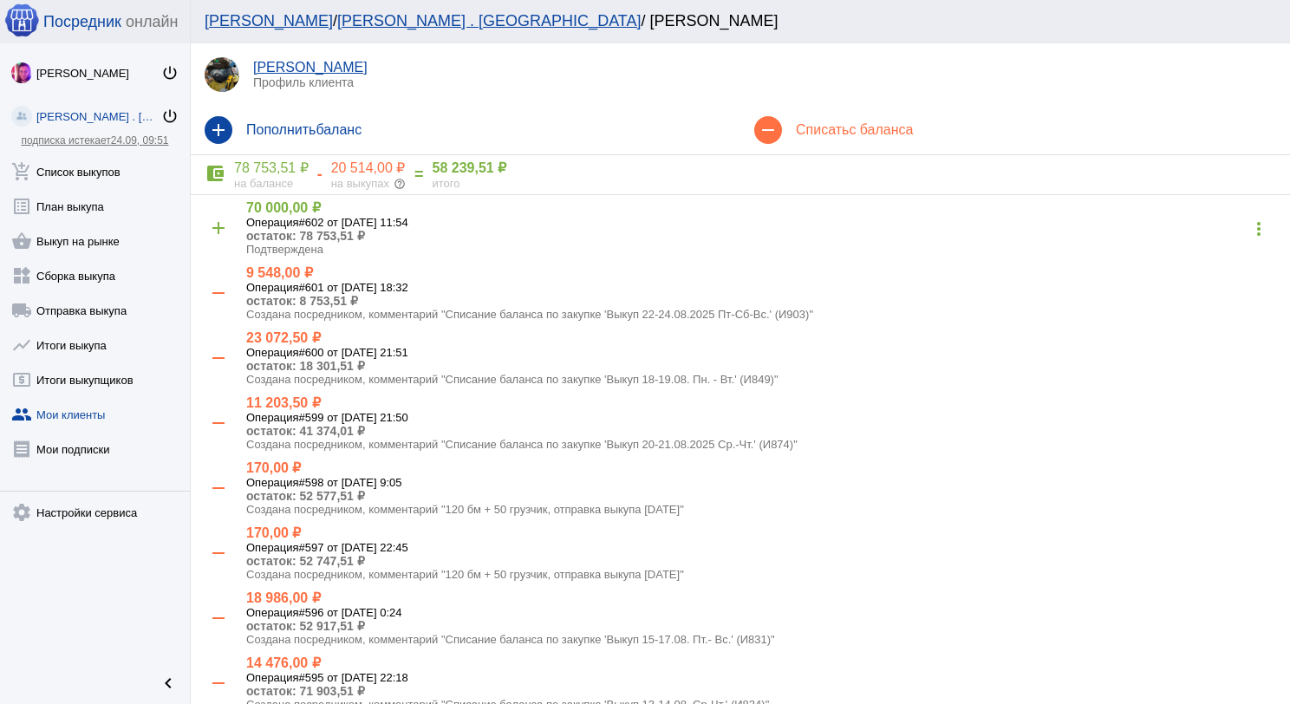
click at [892, 128] on span "с баланса" at bounding box center [881, 129] width 64 height 15
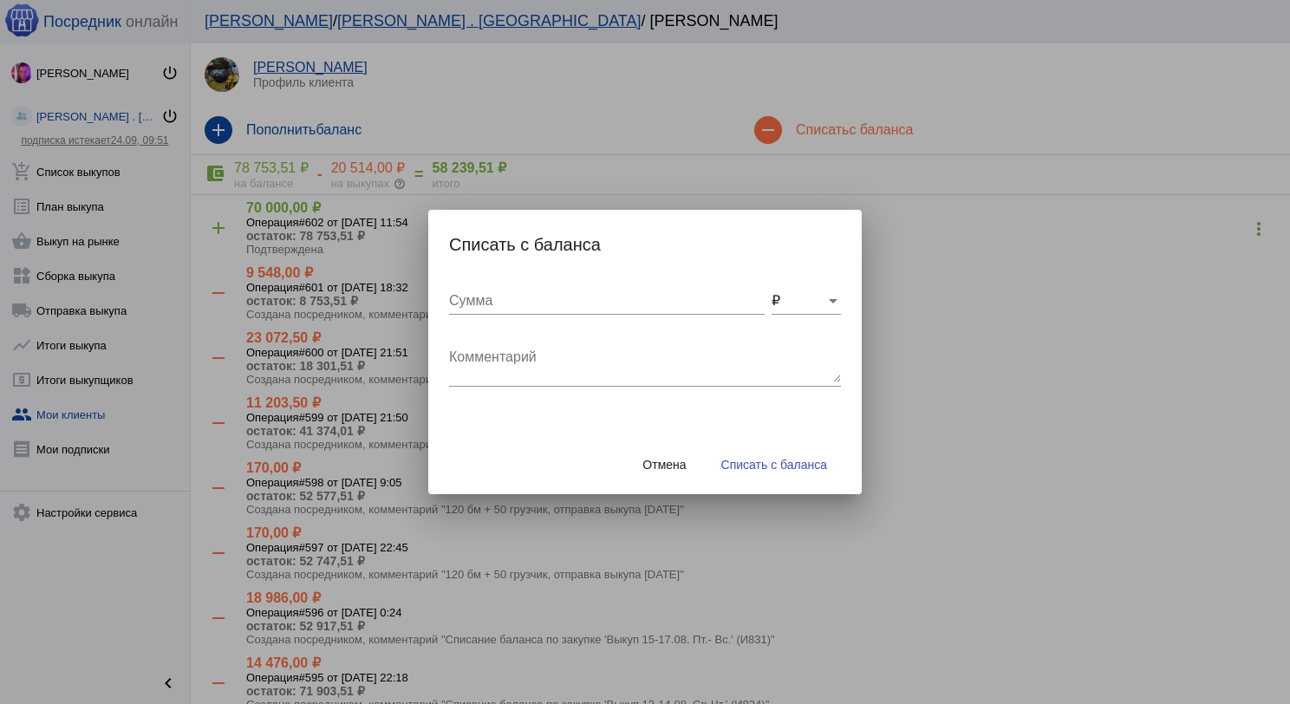
click at [656, 363] on textarea "Комментарий" at bounding box center [645, 365] width 392 height 35
type textarea "120 бм + 50 грузчик, отправка выкупа [DATE]"
click at [635, 310] on div "Сумма" at bounding box center [607, 295] width 316 height 39
type input "170"
click at [801, 473] on button "Списать с баланса" at bounding box center [775, 464] width 134 height 31
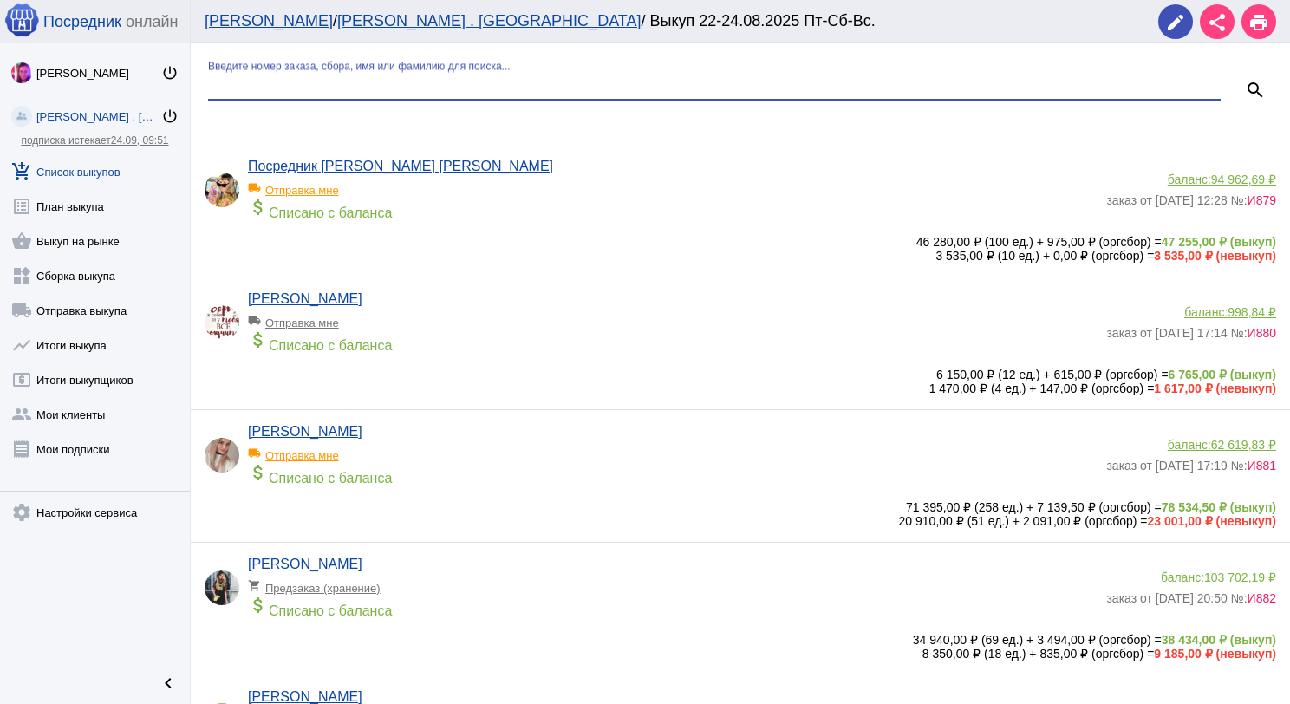
click at [296, 89] on input "Введите номер заказа, сбора, имя или фамилию для поиска..." at bounding box center [714, 86] width 1013 height 16
type input "кар"
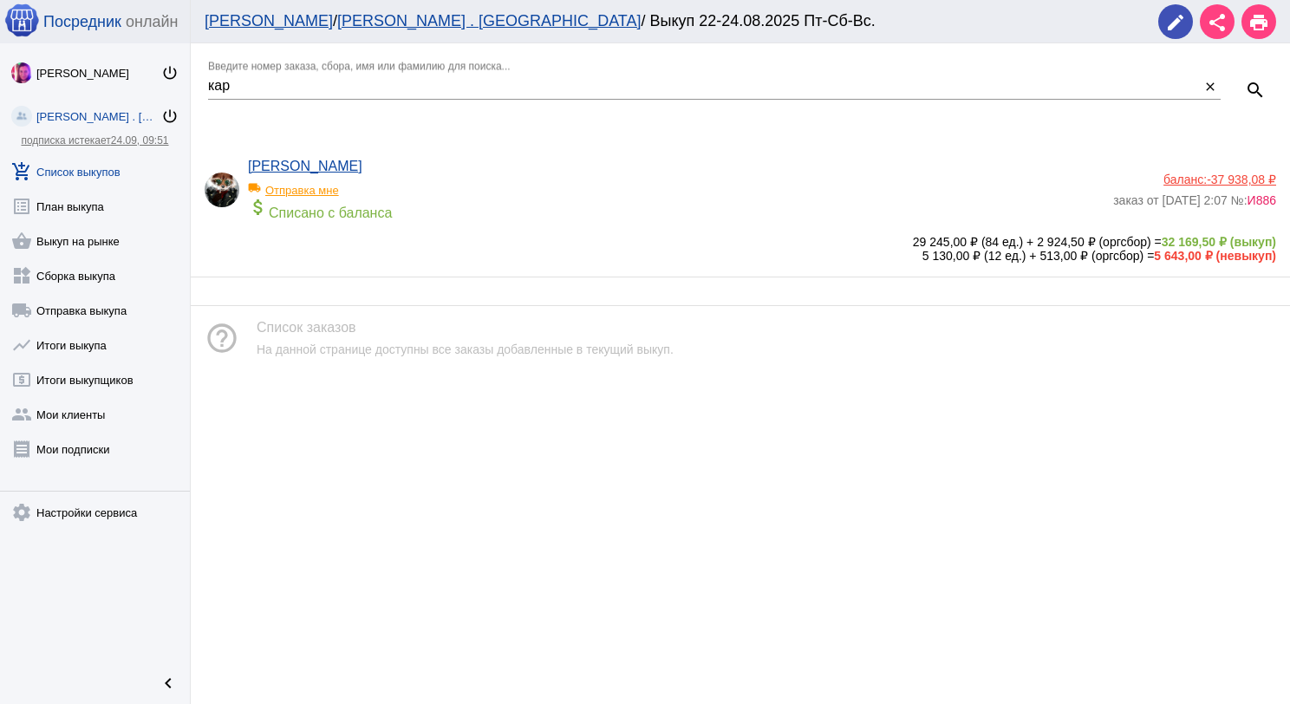
click at [1229, 178] on span "-37 938,08 ₽" at bounding box center [1241, 180] width 69 height 14
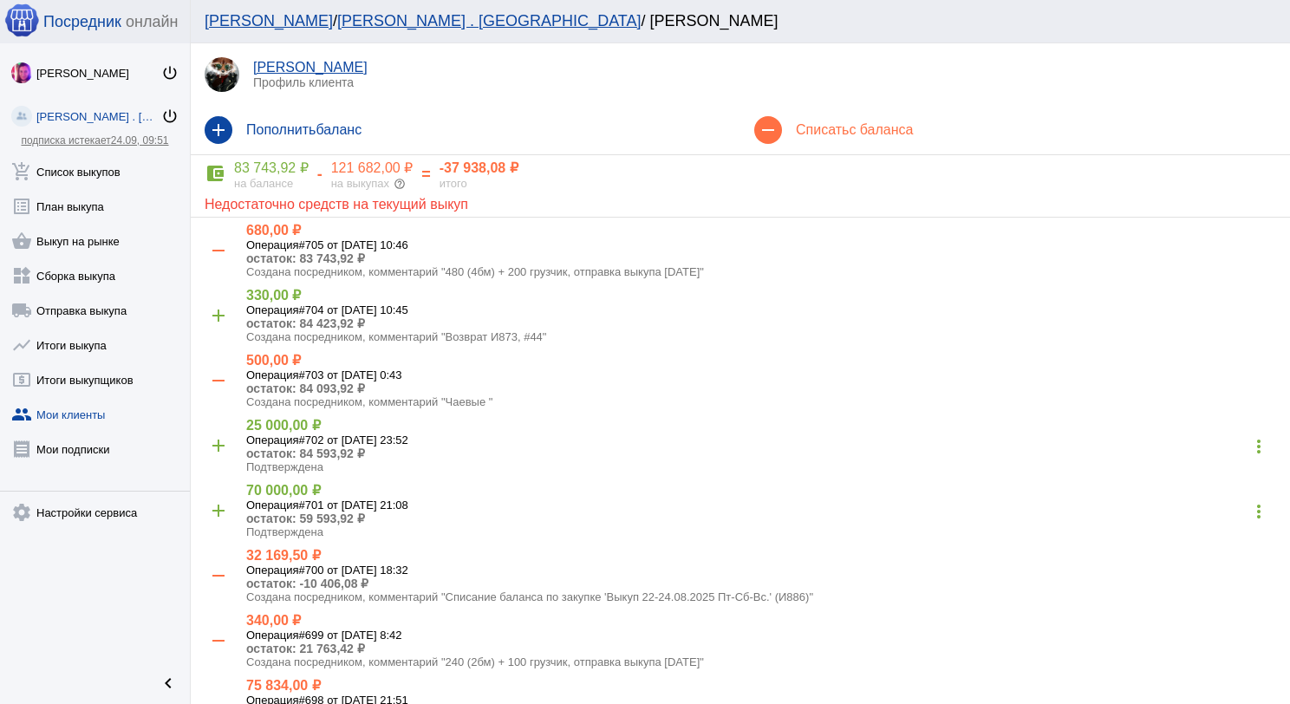
click at [820, 148] on div "remove Списать с баланса" at bounding box center [1016, 130] width 550 height 49
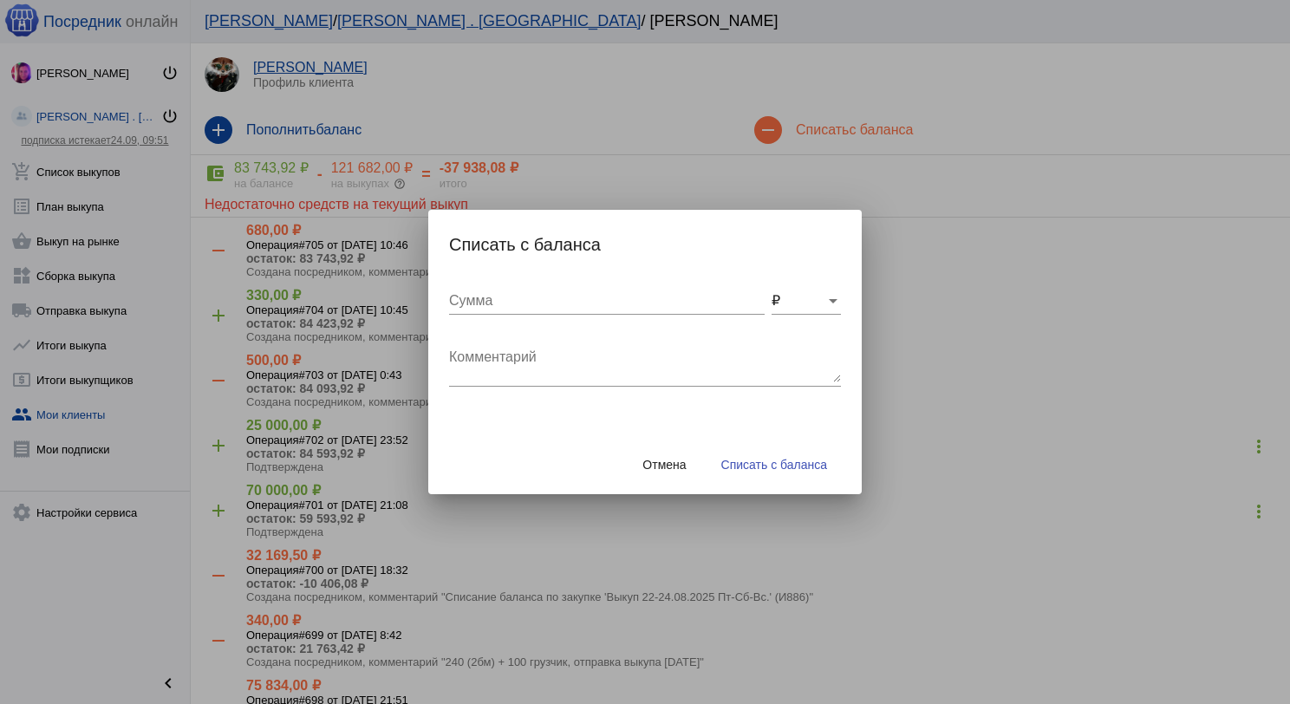
click at [519, 350] on textarea "Комментарий" at bounding box center [645, 365] width 392 height 35
type textarea "240 (2бм) + 100 грузчик, отправка выкупа [DATE]"
click at [527, 312] on div "Сумма" at bounding box center [607, 295] width 316 height 39
type input "340"
click at [765, 458] on span "Списать с баланса" at bounding box center [775, 465] width 106 height 14
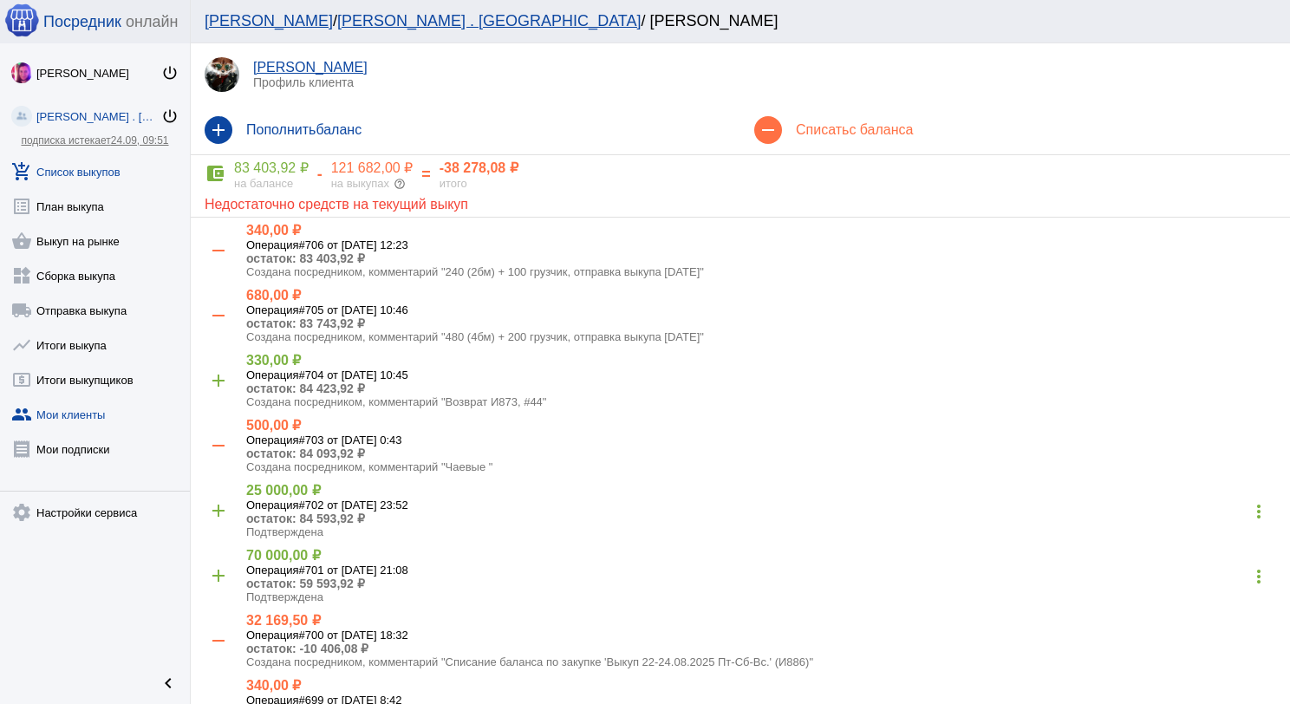
click at [101, 170] on link "add_shopping_cart Список выкупов" at bounding box center [95, 168] width 190 height 35
